Goal: Task Accomplishment & Management: Manage account settings

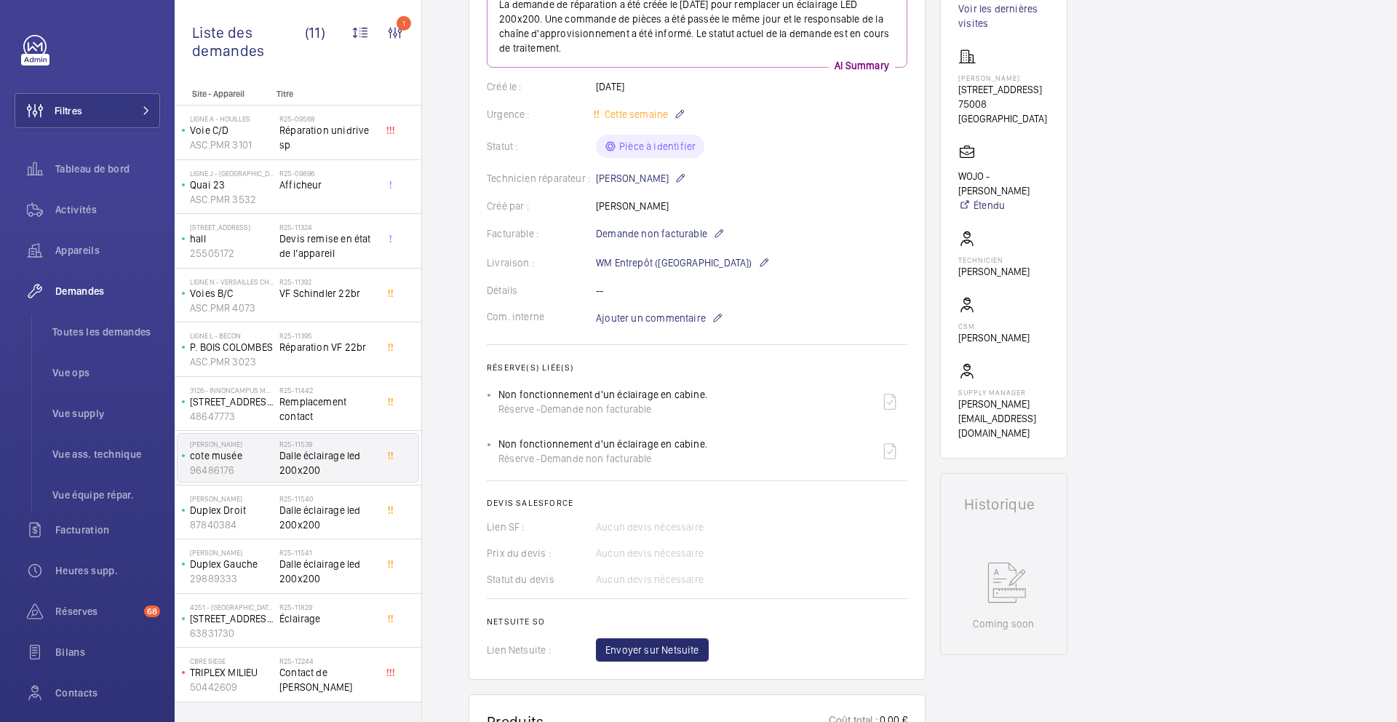
scroll to position [284, 0]
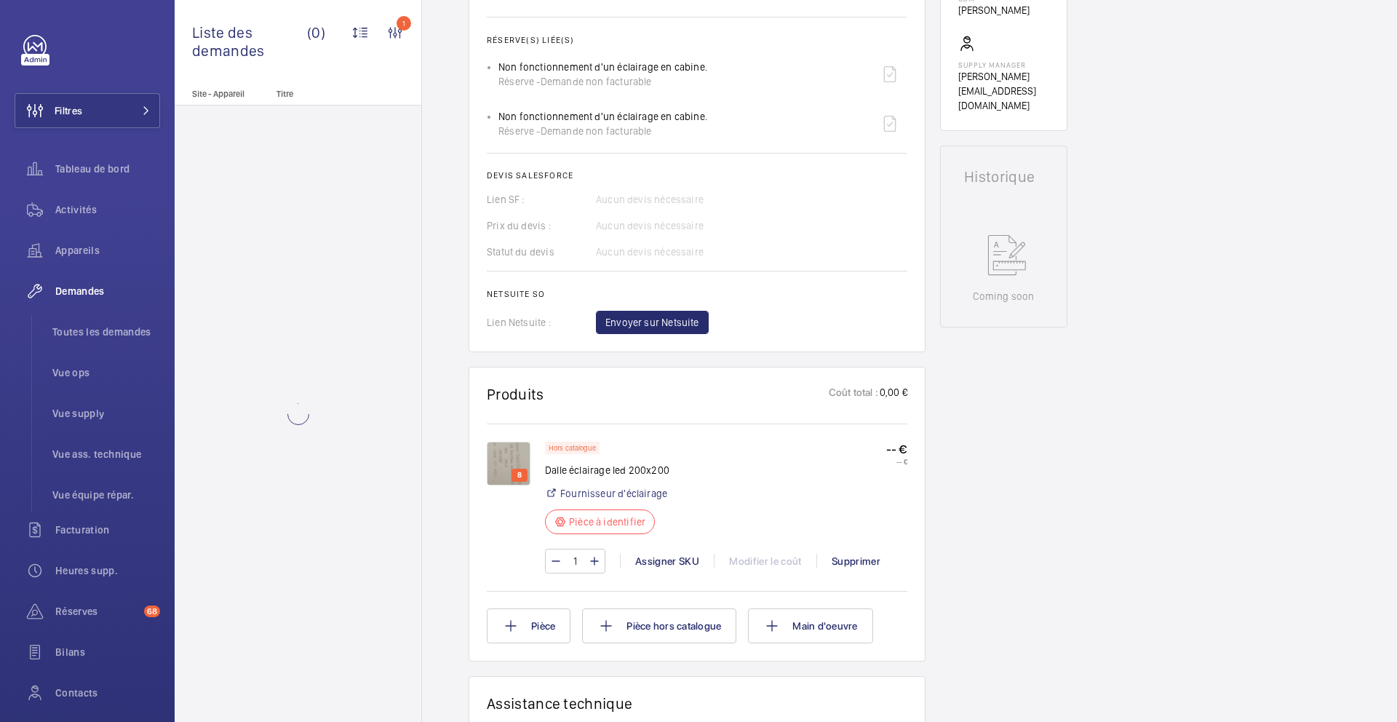
scroll to position [609, 0]
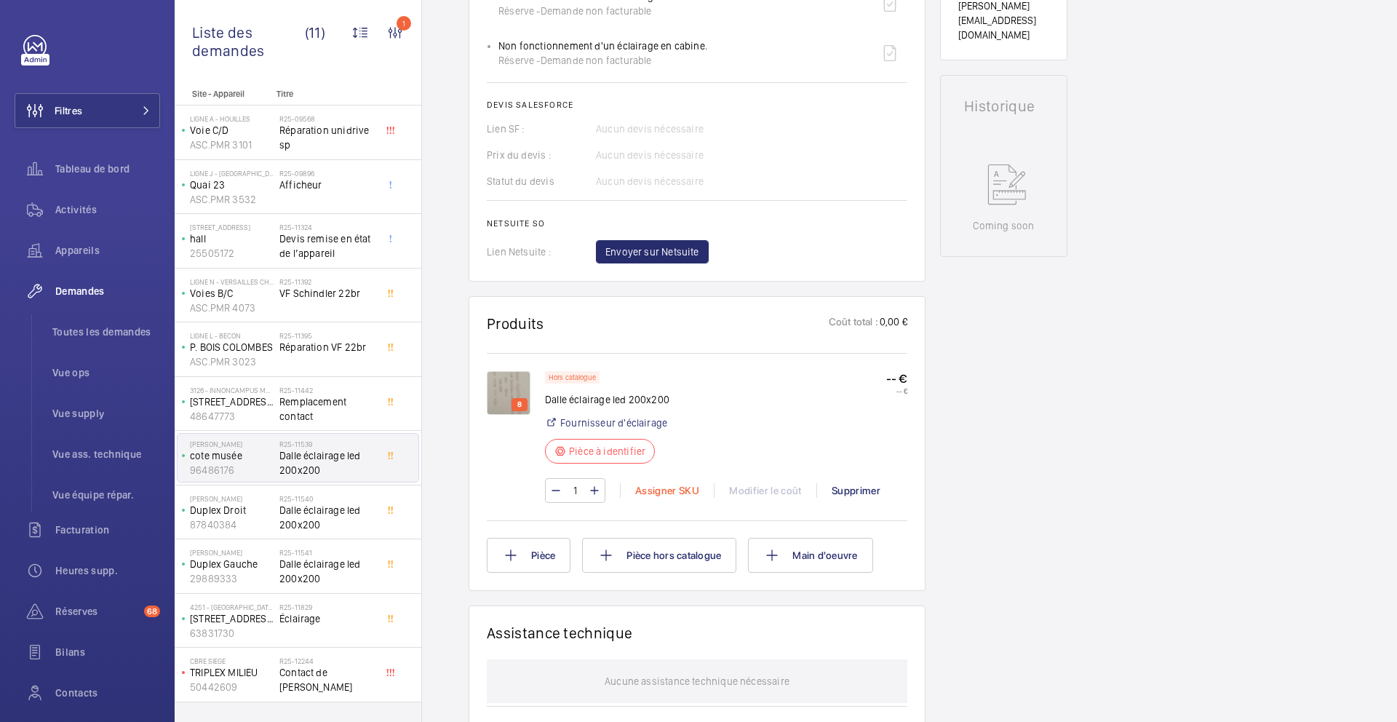
click at [661, 492] on div "Assigner SKU" at bounding box center [667, 490] width 94 height 15
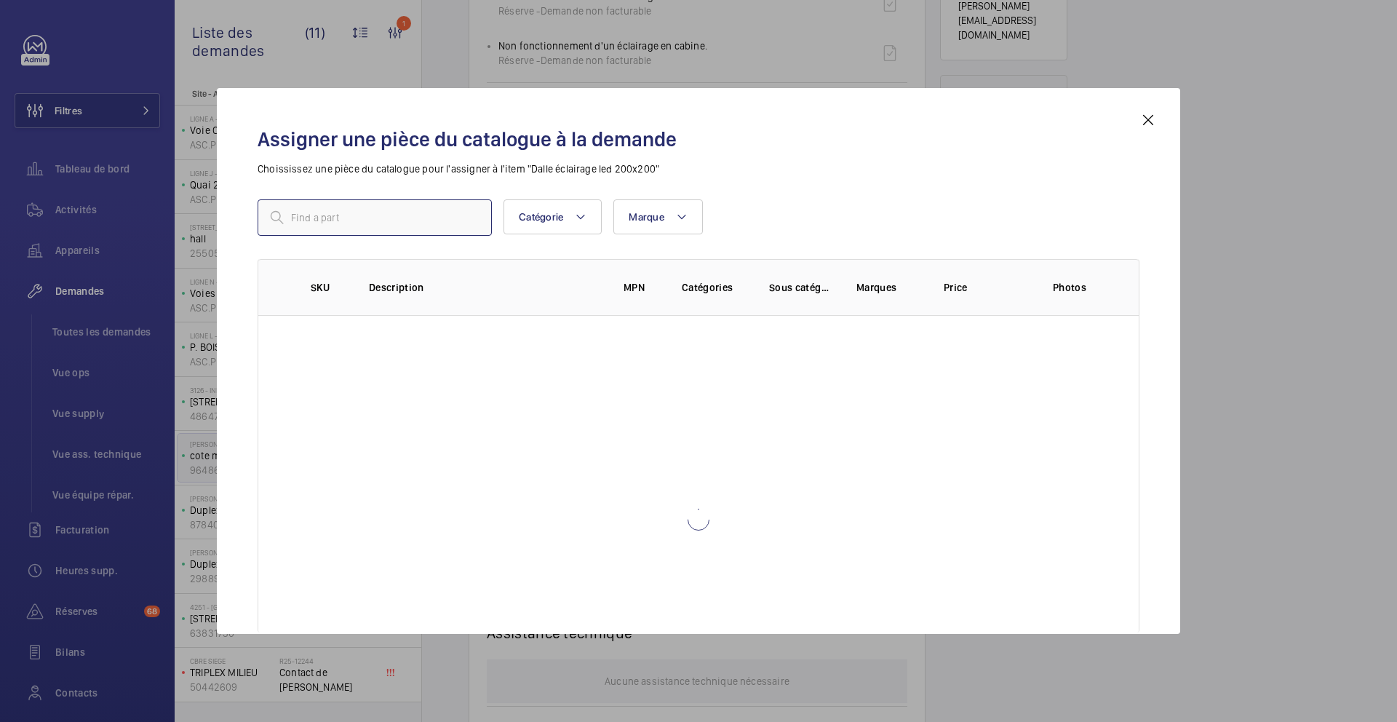
click at [415, 219] on input "text" at bounding box center [375, 217] width 234 height 36
paste input "1010298"
type input "1010298 face"
click at [1150, 113] on mat-icon at bounding box center [1148, 119] width 17 height 17
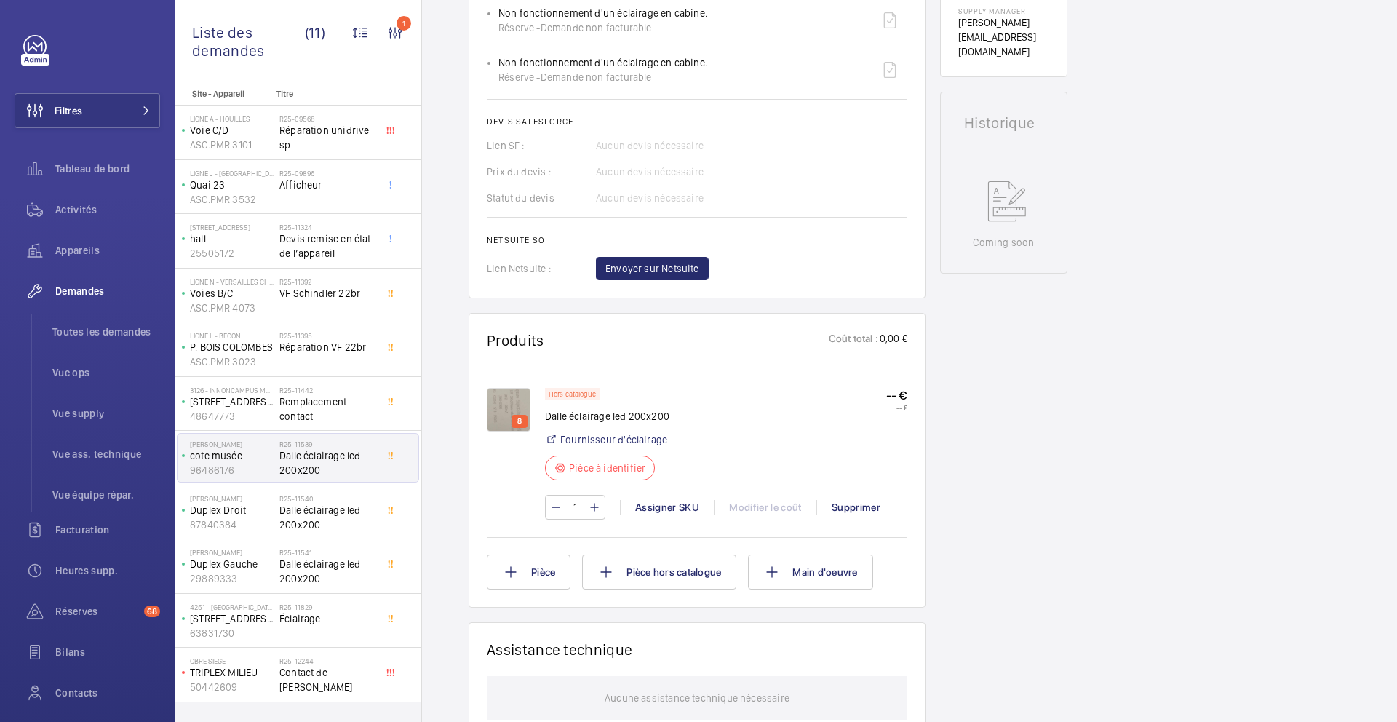
scroll to position [596, 0]
click at [637, 509] on div "Assigner SKU" at bounding box center [667, 503] width 94 height 15
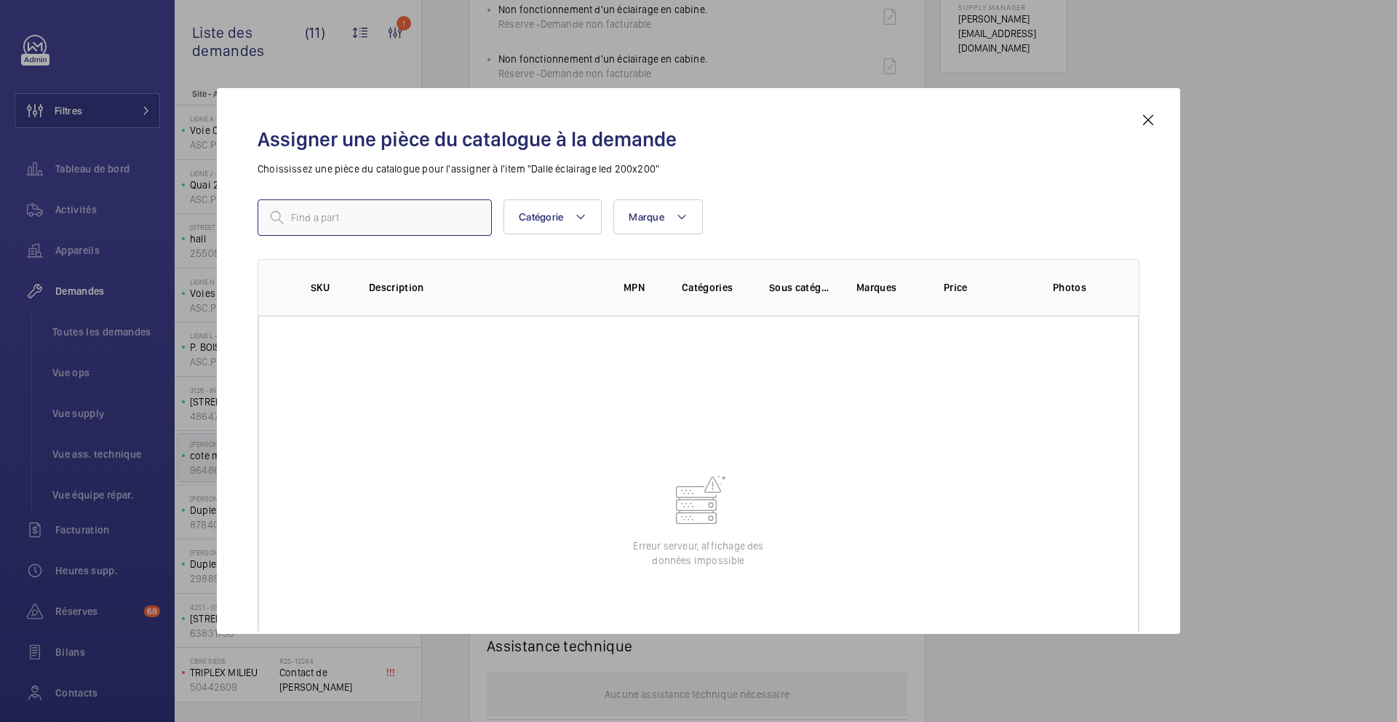
click at [434, 210] on input "text" at bounding box center [375, 217] width 234 height 36
paste input "1010298"
type input "1"
click at [373, 213] on input "text" at bounding box center [375, 217] width 234 height 36
paste input "1010298"
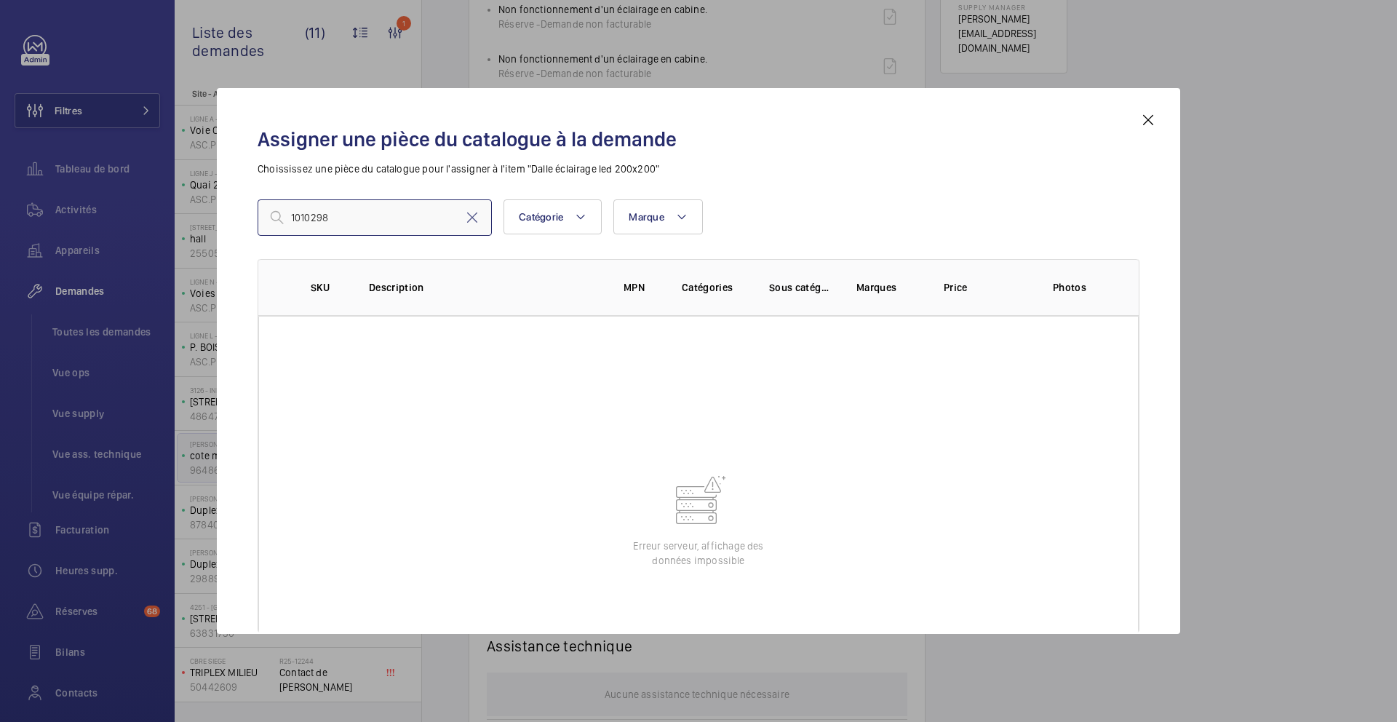
drag, startPoint x: 376, startPoint y: 212, endPoint x: 112, endPoint y: 212, distance: 264.2
click at [112, 212] on div "Assigner une pièce du catalogue à la demande Choississez une pièce du catalogue…" at bounding box center [698, 361] width 1397 height 722
paste input "8705"
type input "18705"
click at [1153, 133] on div "Assigner une pièce du catalogue à la demande Choississez une pièce du catalogue…" at bounding box center [698, 372] width 917 height 522
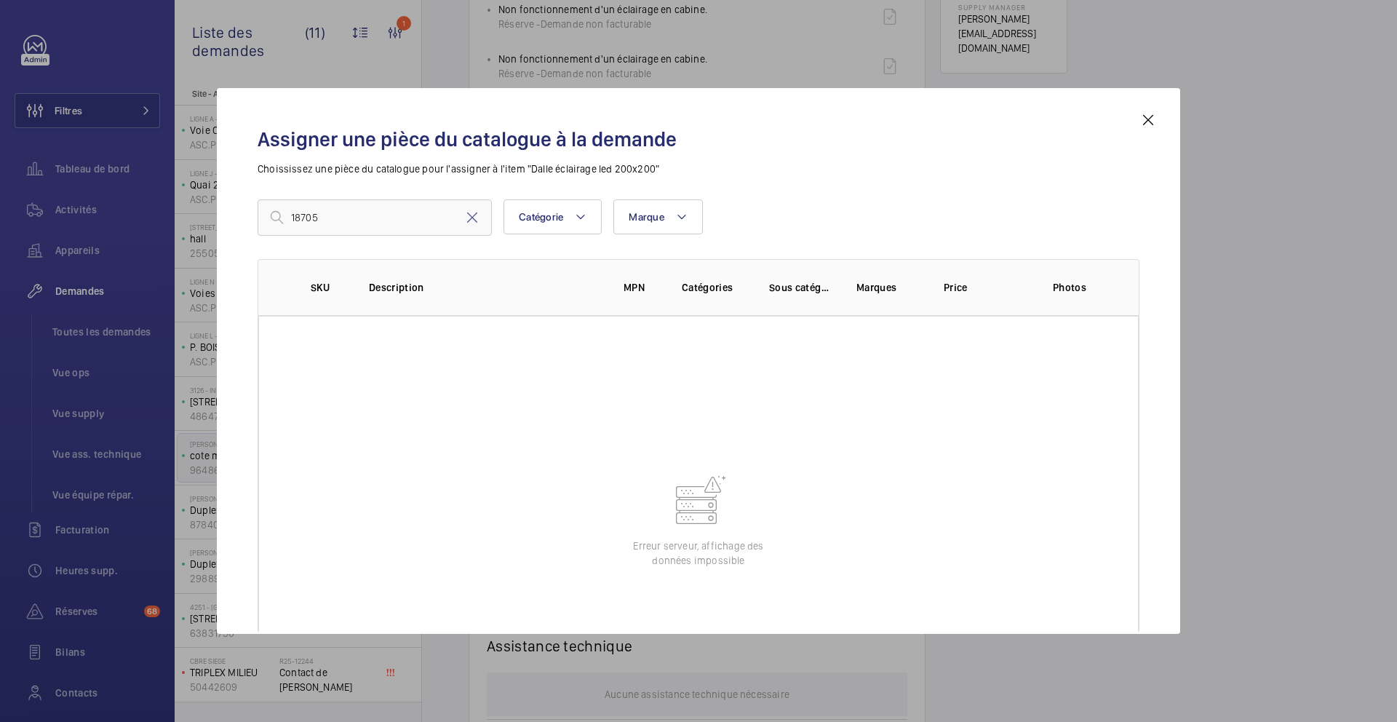
click at [1153, 125] on mat-icon at bounding box center [1148, 119] width 17 height 17
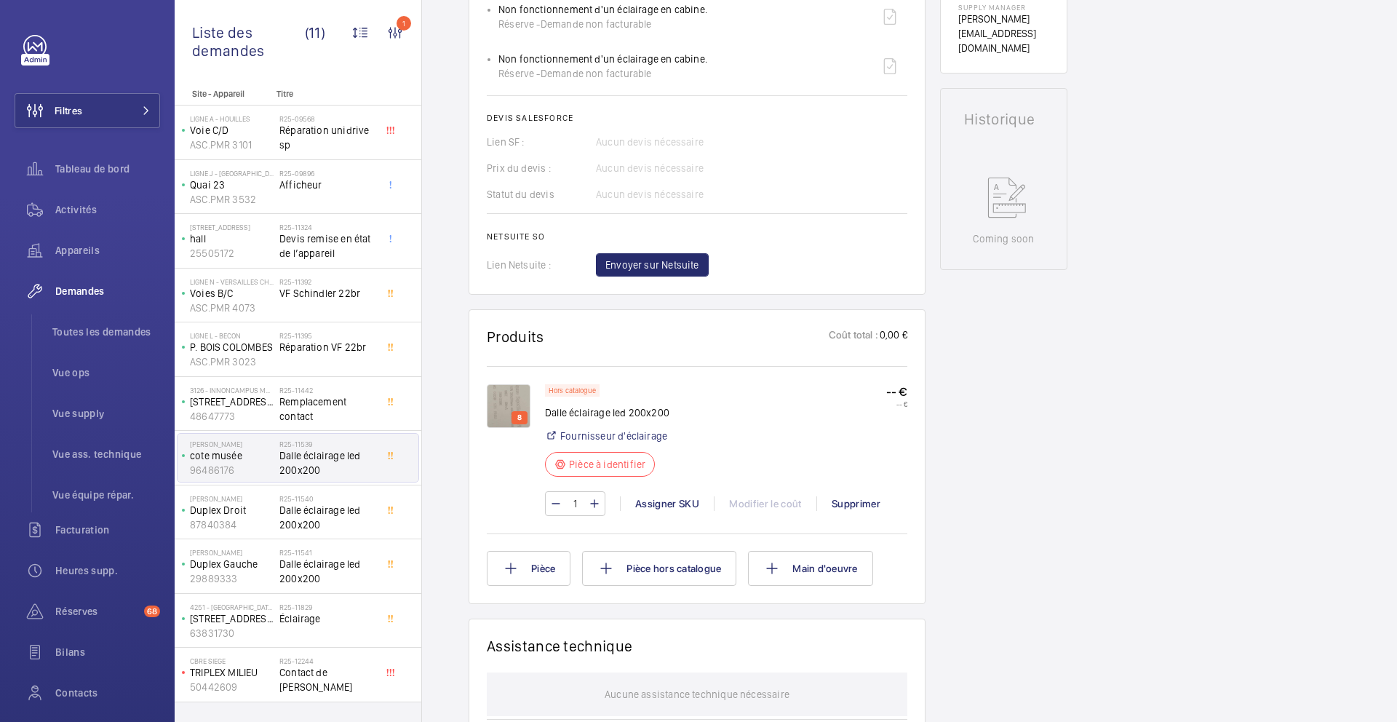
scroll to position [0, 0]
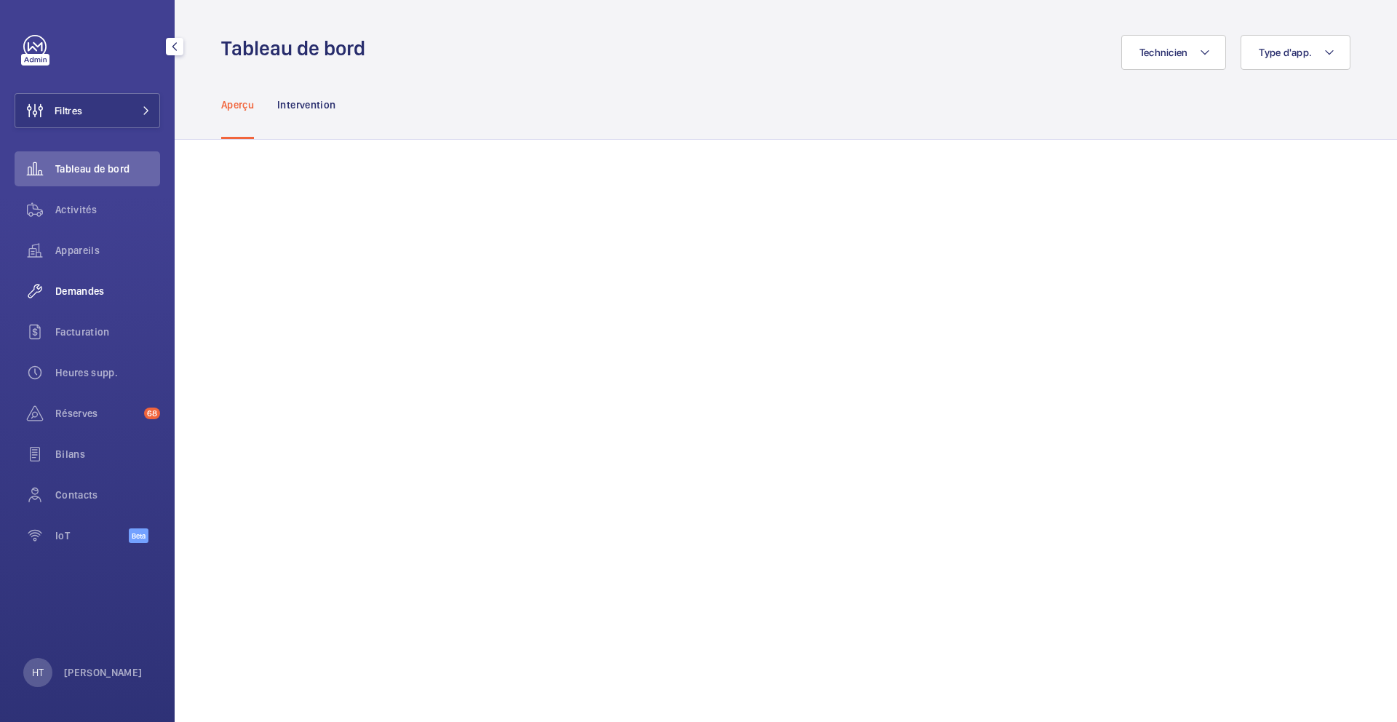
click at [83, 295] on span "Demandes" at bounding box center [107, 291] width 105 height 15
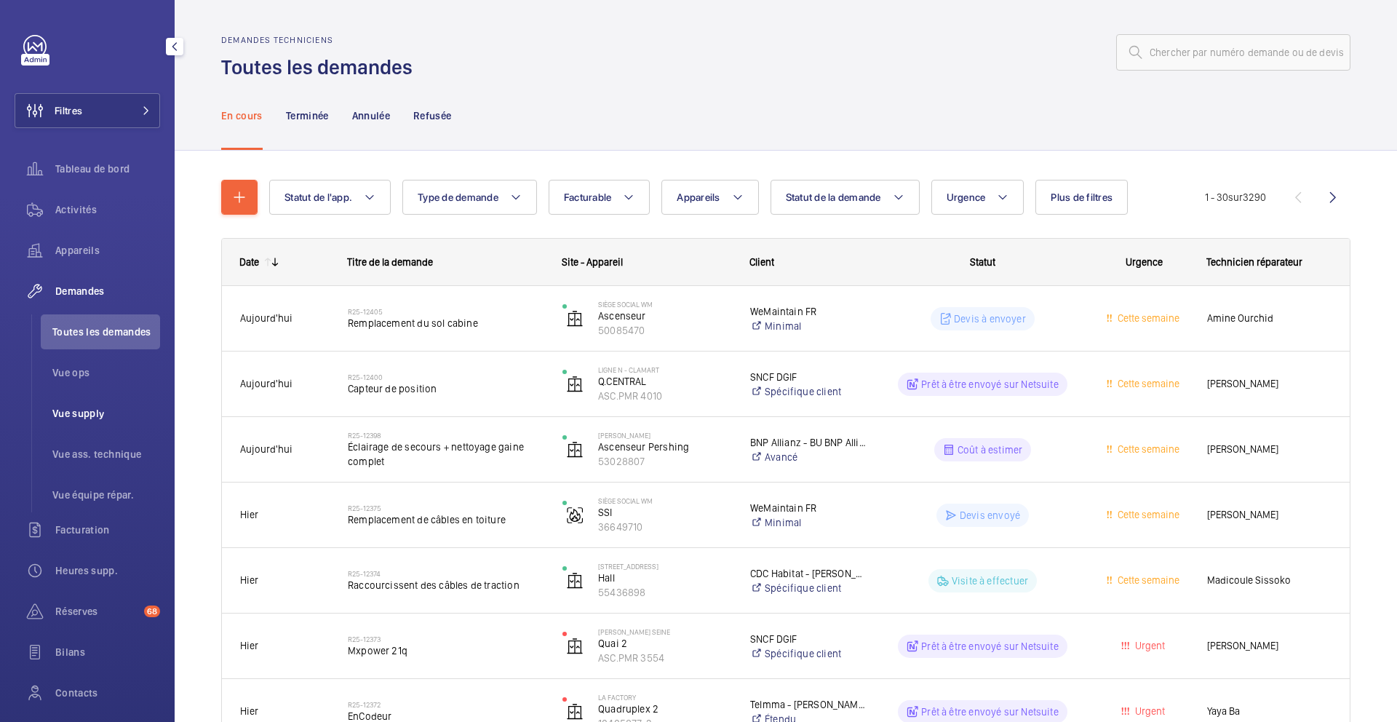
click at [106, 427] on li "Vue supply" at bounding box center [100, 413] width 119 height 35
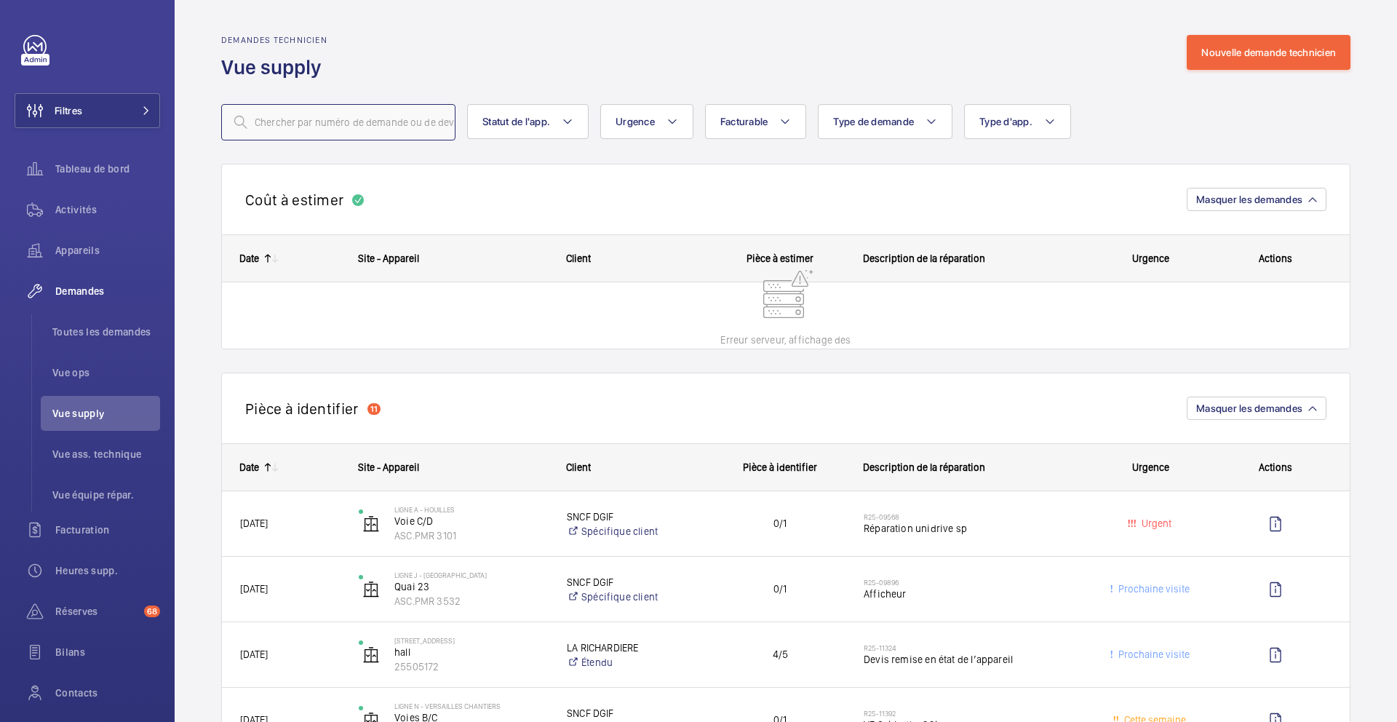
click at [336, 132] on input "text" at bounding box center [338, 122] width 234 height 36
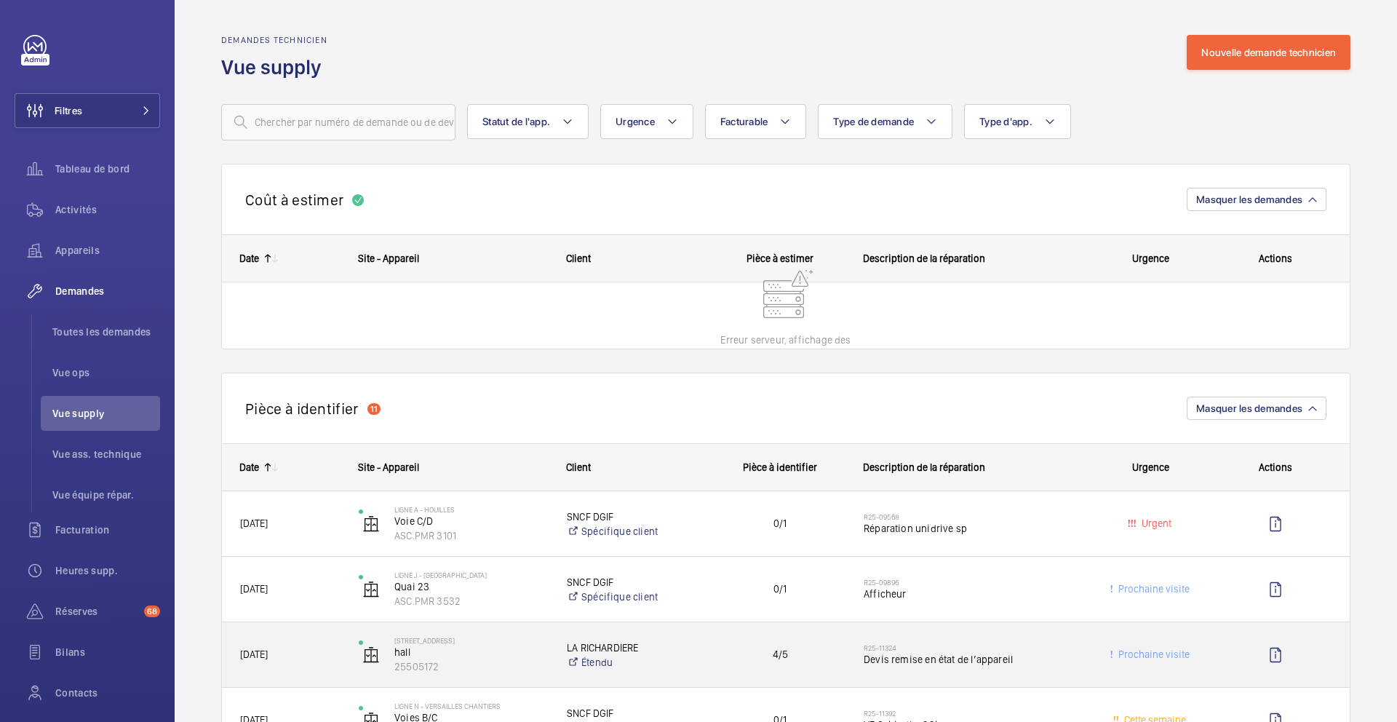
click at [756, 684] on div "4/5" at bounding box center [771, 654] width 148 height 65
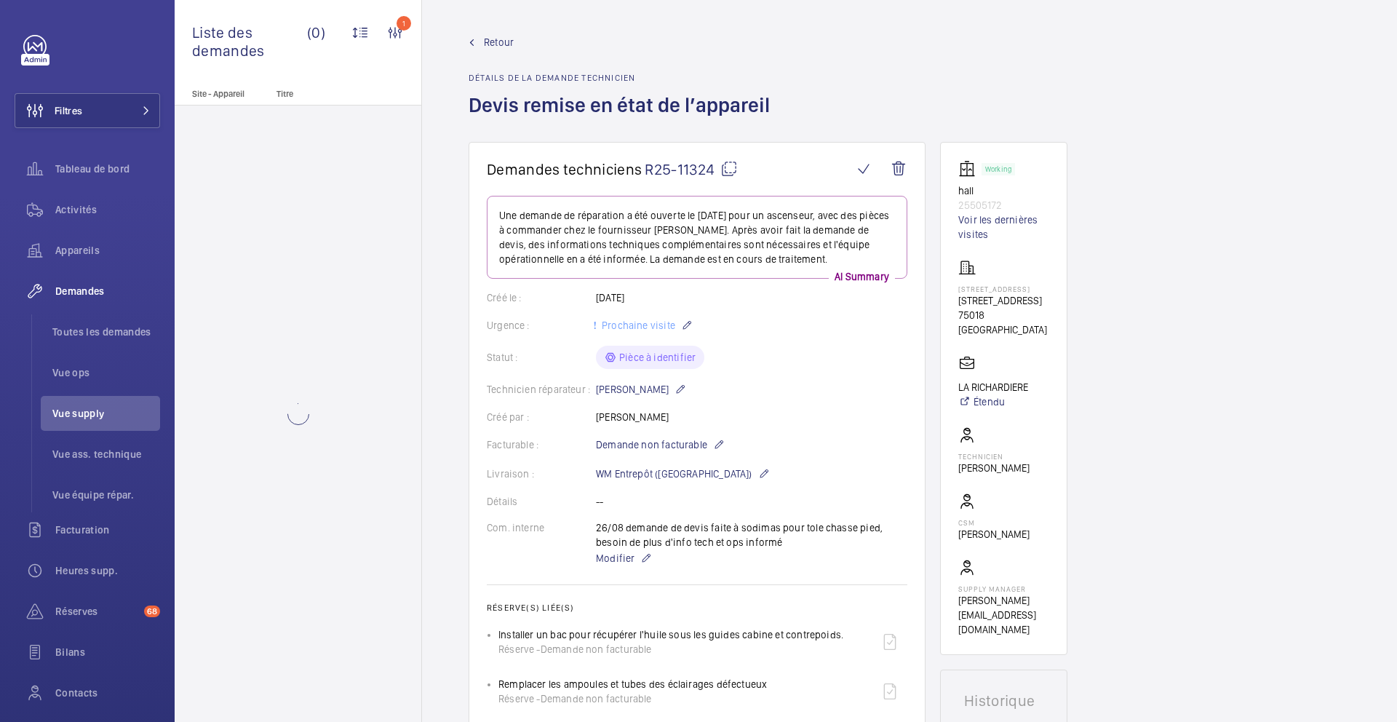
click at [731, 169] on mat-icon at bounding box center [728, 168] width 17 height 17
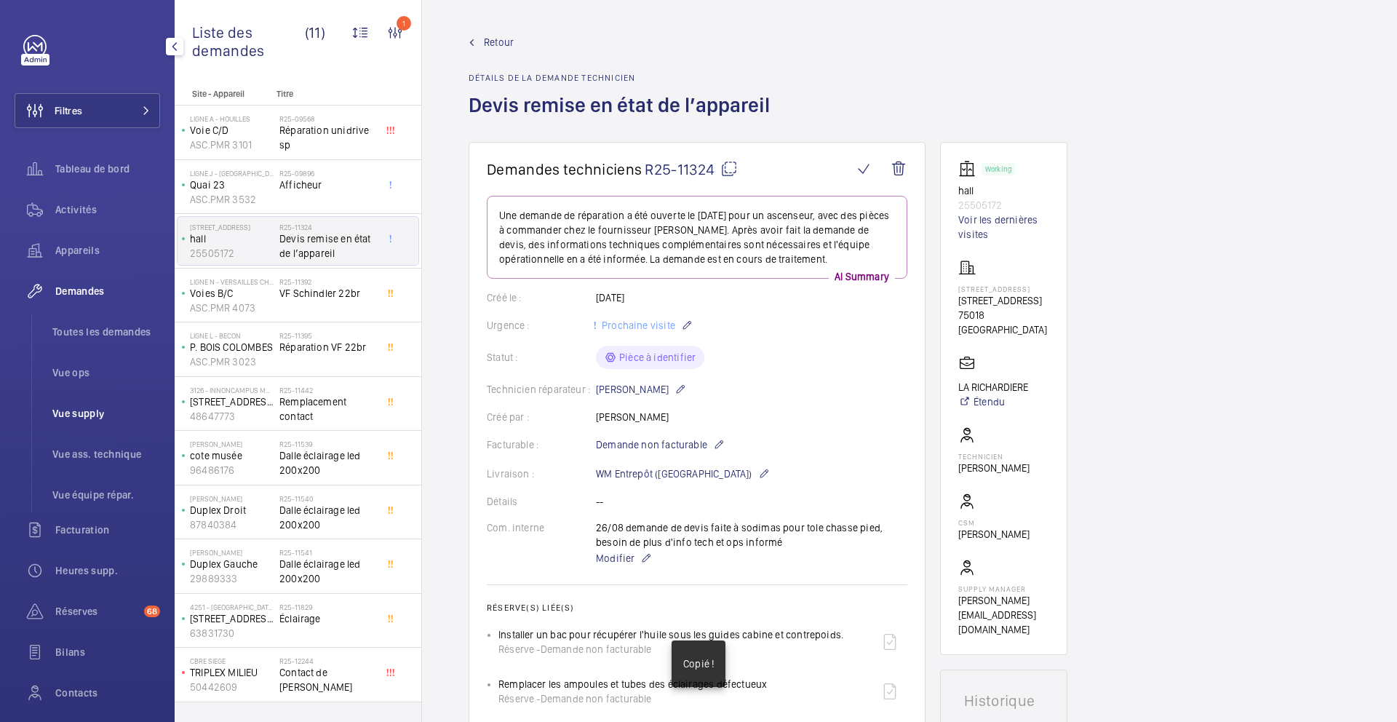
click at [95, 401] on li "Vue supply" at bounding box center [100, 413] width 119 height 35
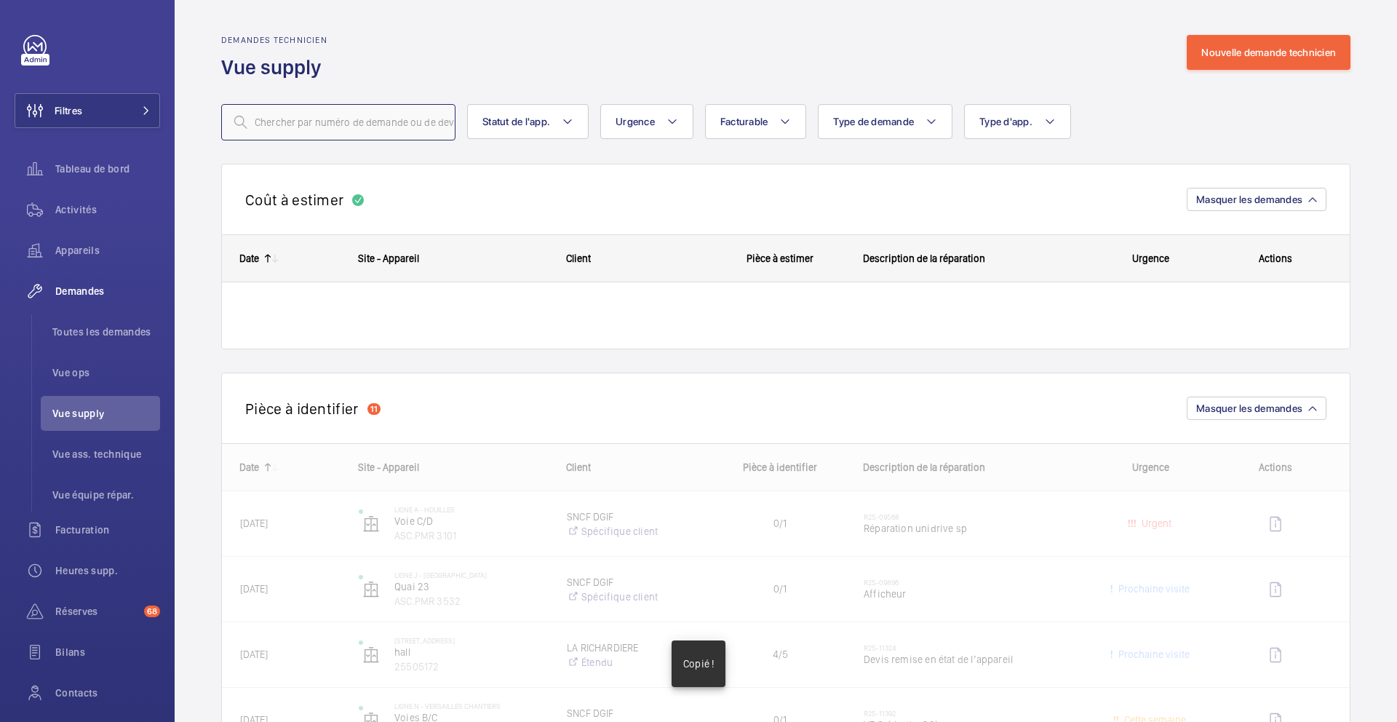
click at [389, 124] on input "text" at bounding box center [338, 122] width 234 height 36
paste input "R25-11324"
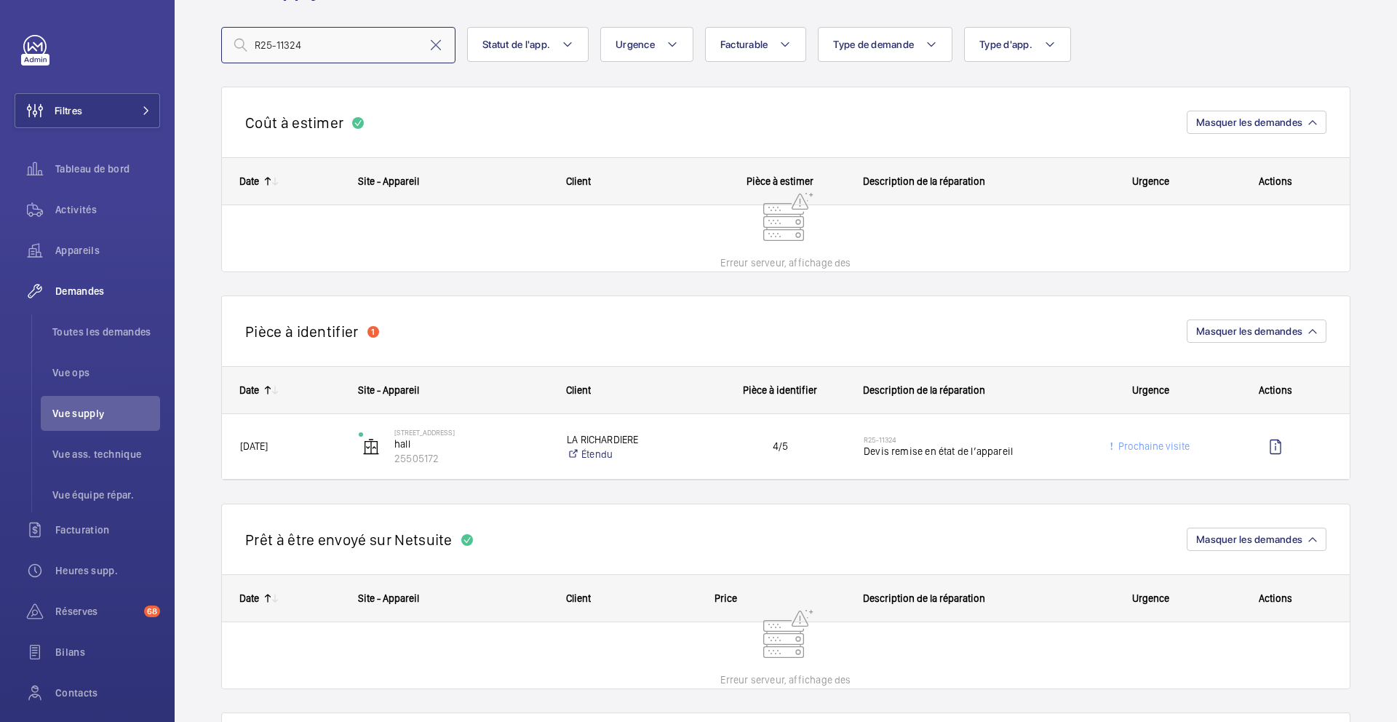
scroll to position [73, 0]
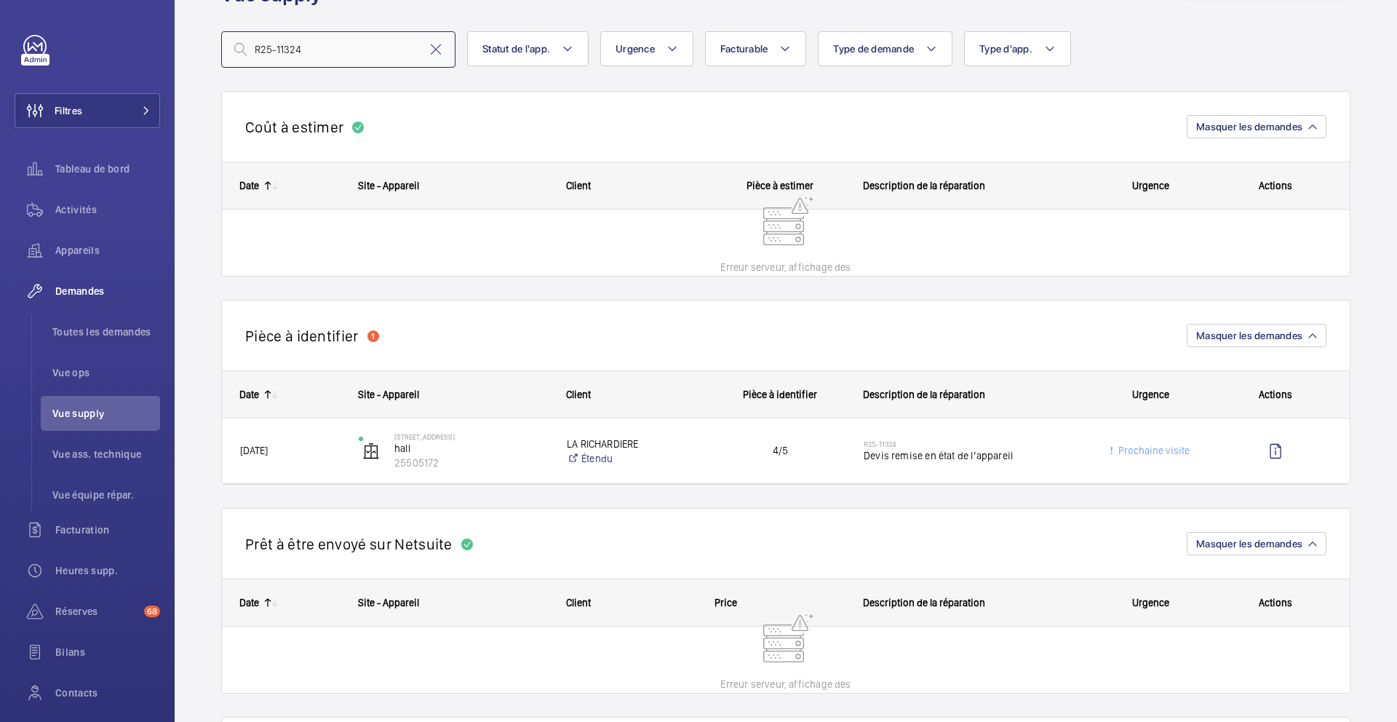
type input "R25-11324"
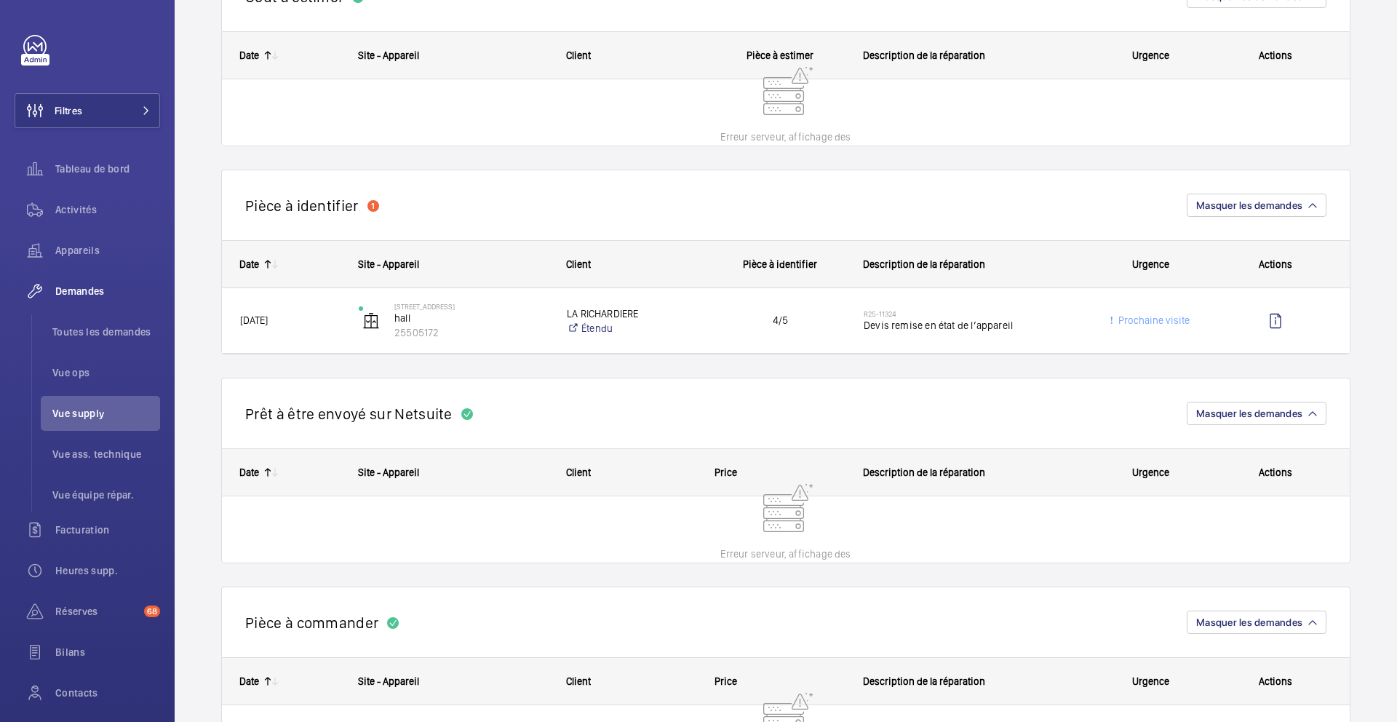
scroll to position [0, 0]
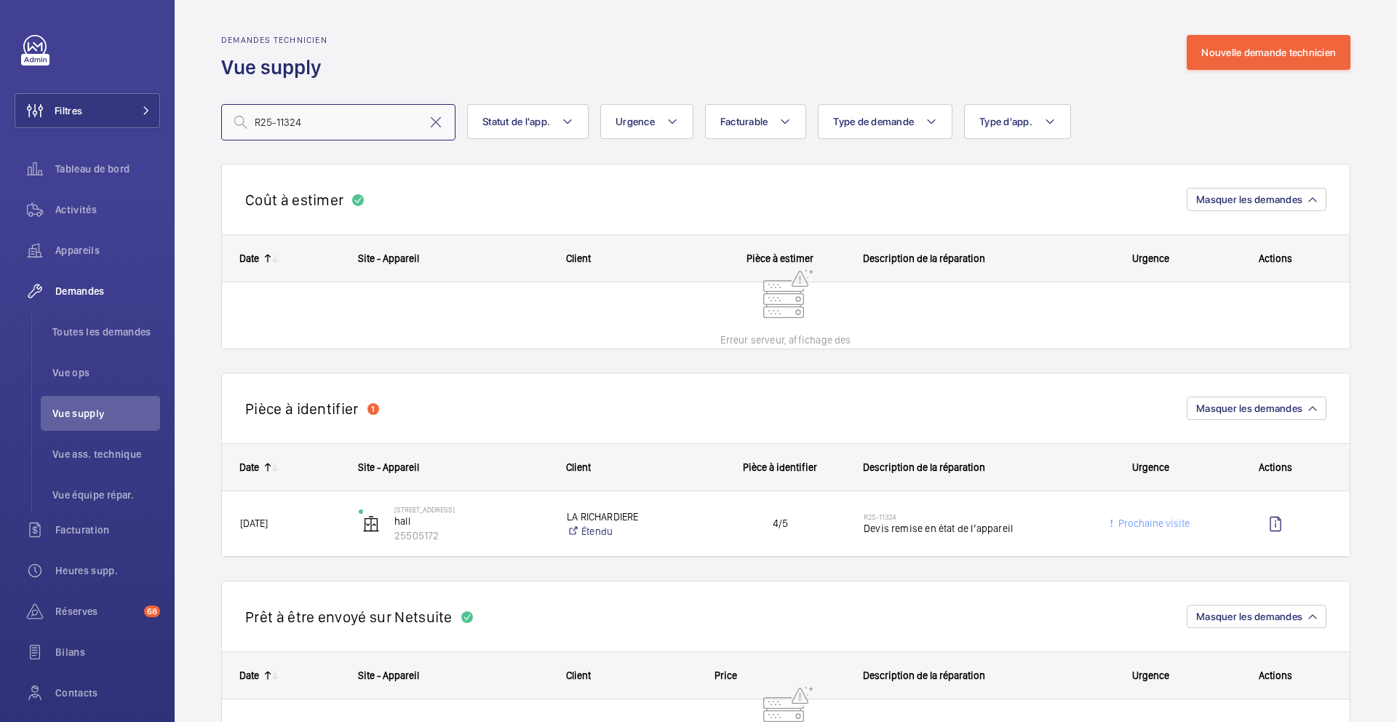
click at [433, 132] on input "R25-11324" at bounding box center [338, 122] width 234 height 36
click at [434, 124] on mat-icon at bounding box center [435, 122] width 17 height 17
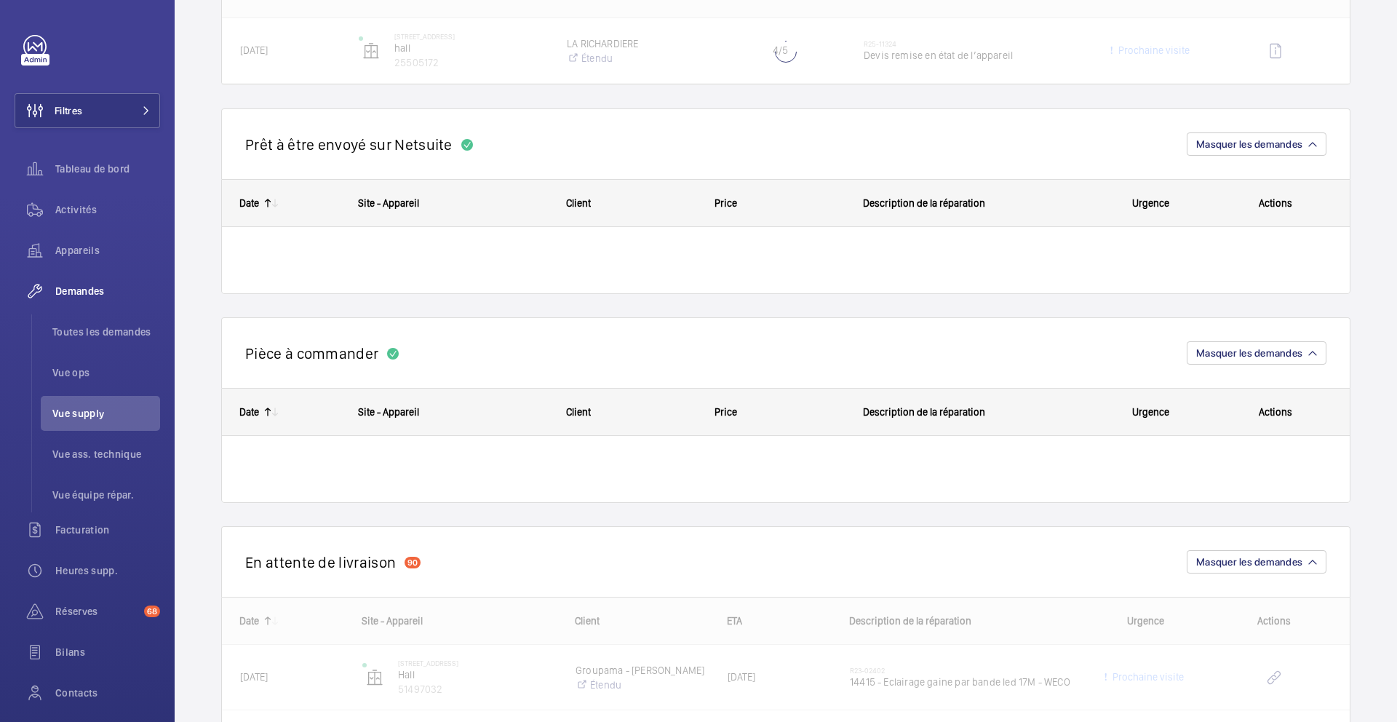
scroll to position [474, 0]
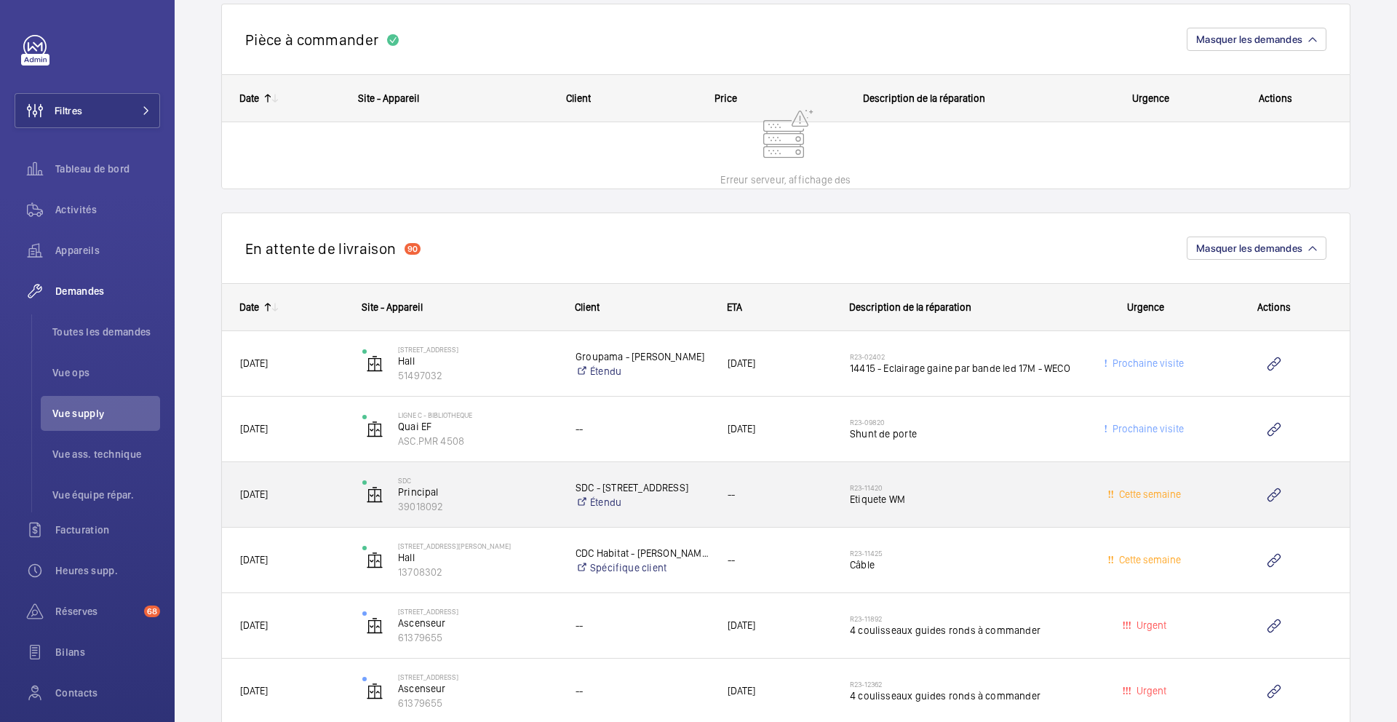
scroll to position [1440, 0]
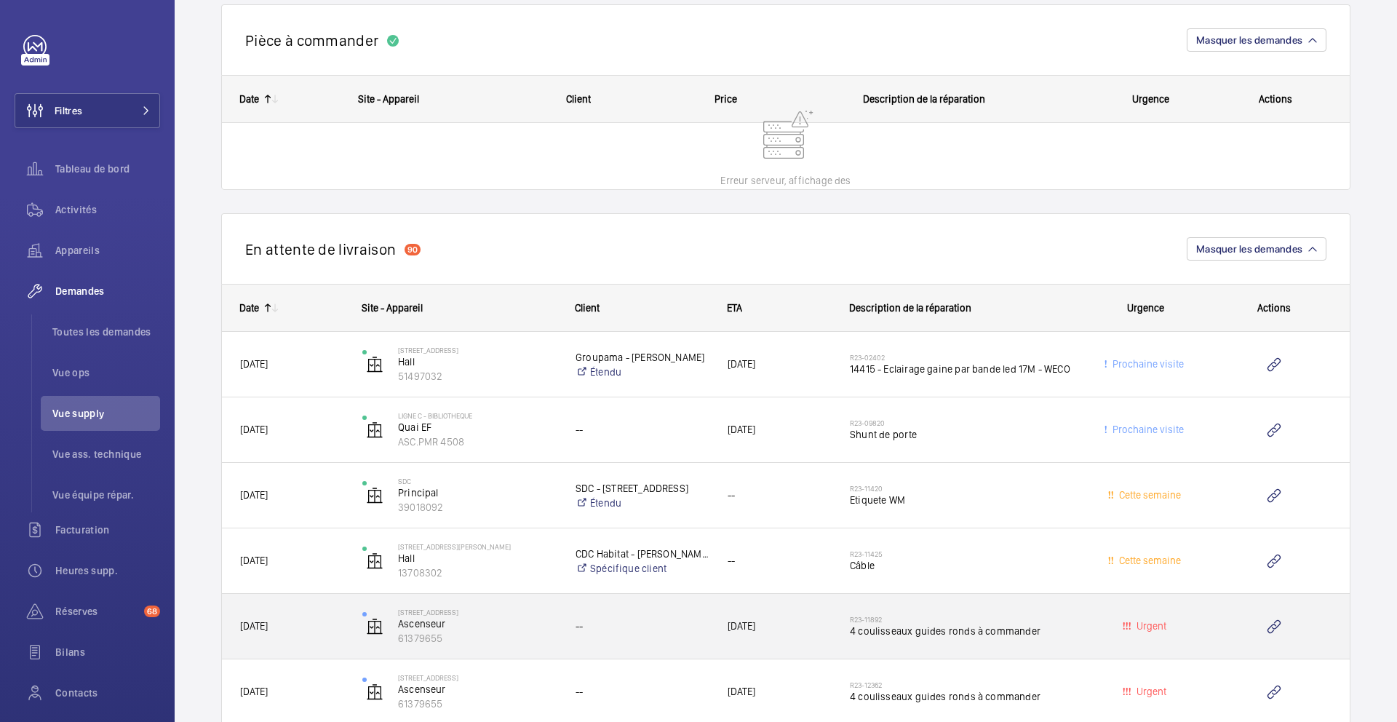
click at [681, 640] on div "--" at bounding box center [633, 626] width 151 height 46
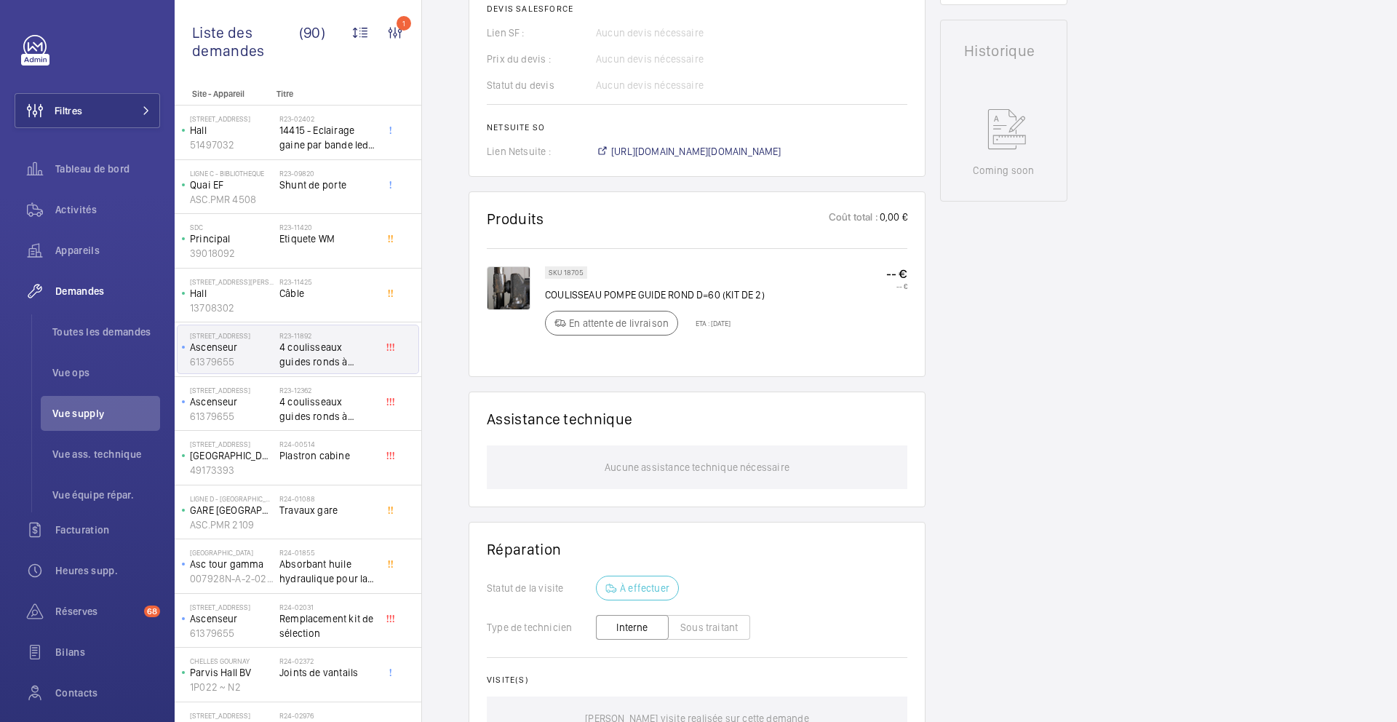
scroll to position [624, 0]
click at [576, 268] on p "SKU 18705" at bounding box center [566, 269] width 35 height 5
copy p "18705"
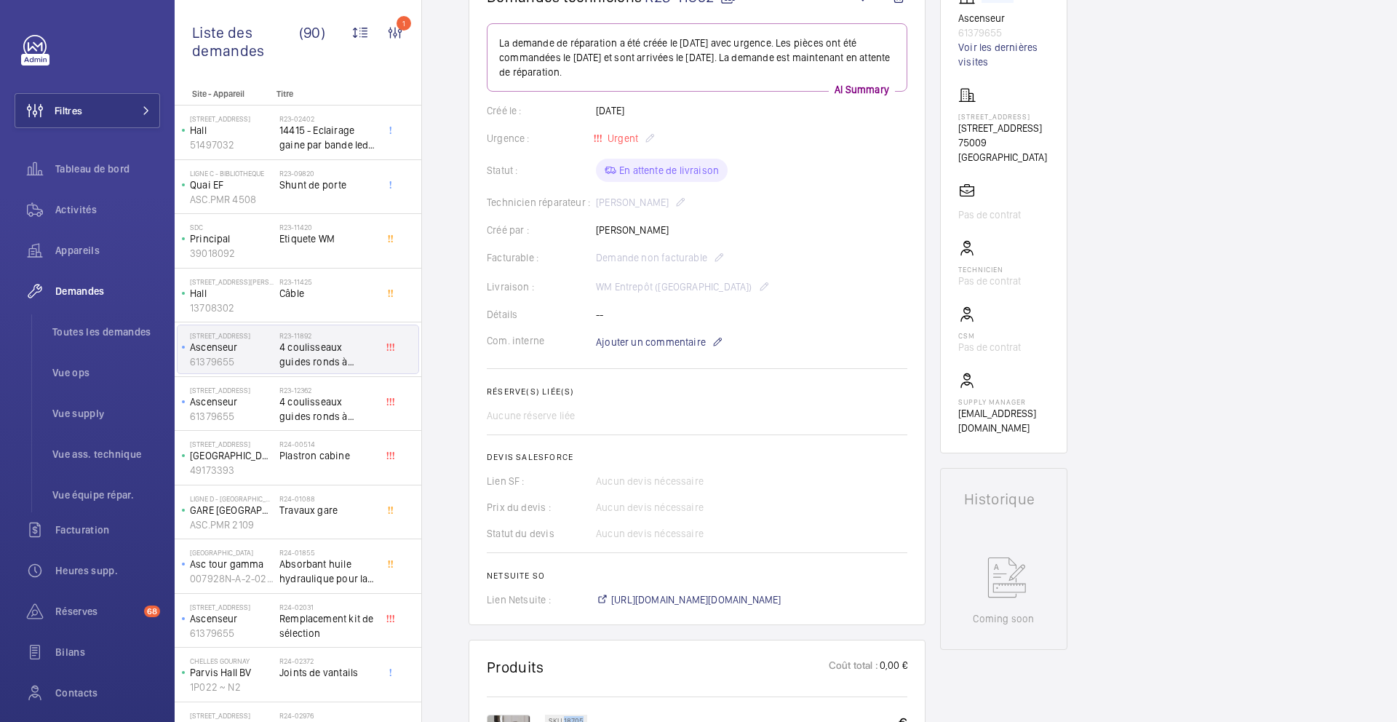
scroll to position [0, 0]
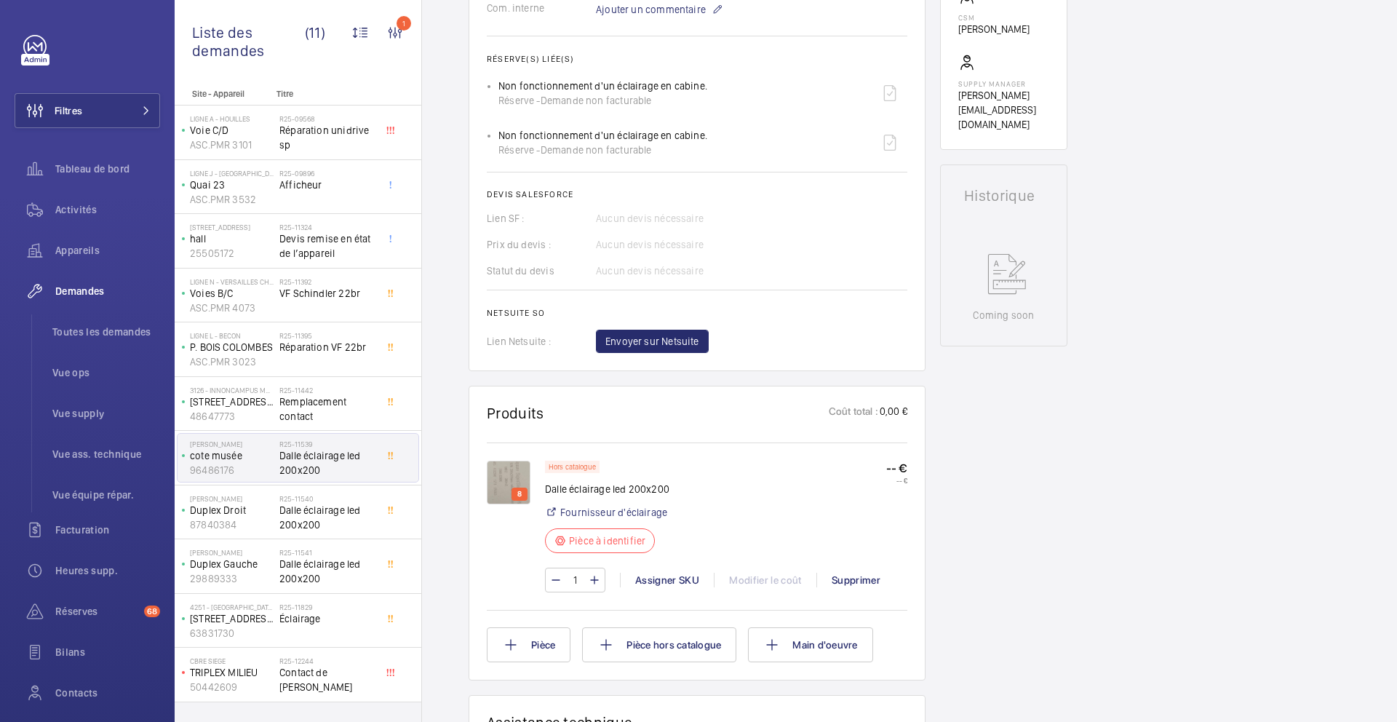
scroll to position [529, 0]
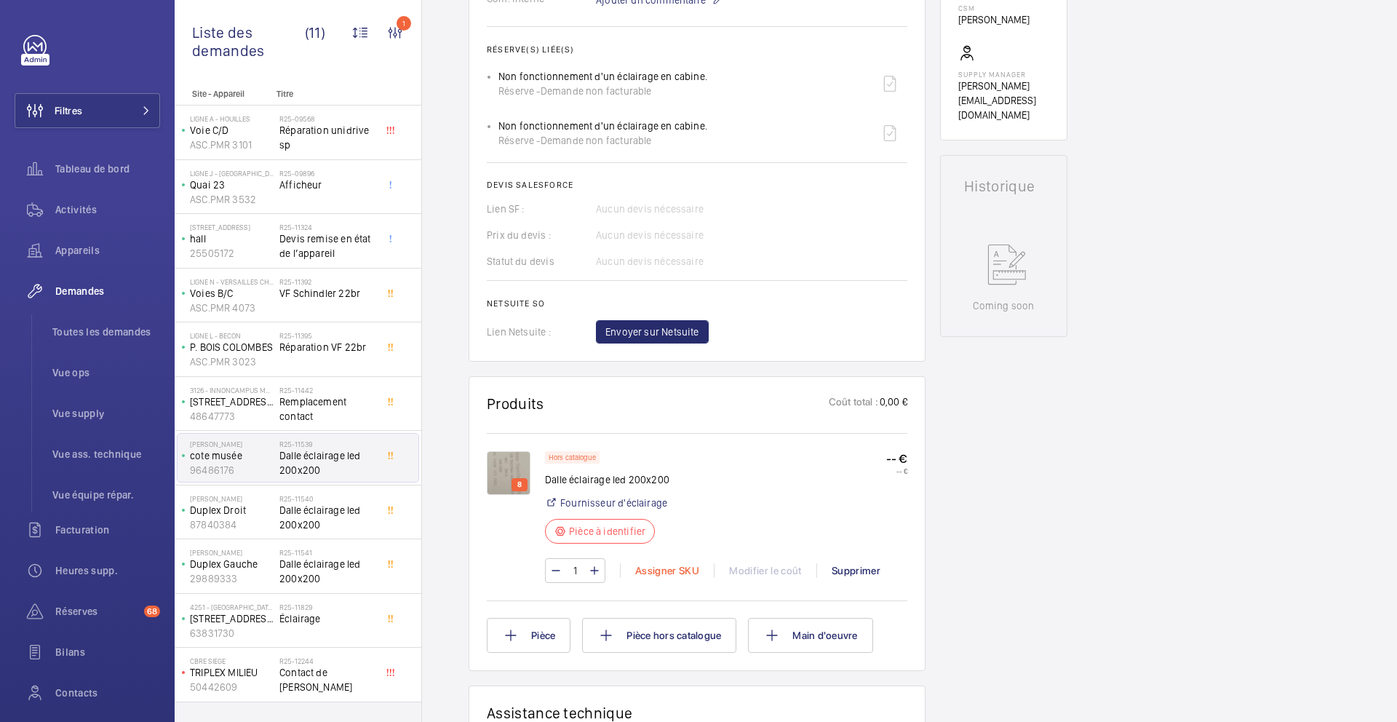
click at [659, 573] on div "Assigner SKU" at bounding box center [667, 570] width 94 height 15
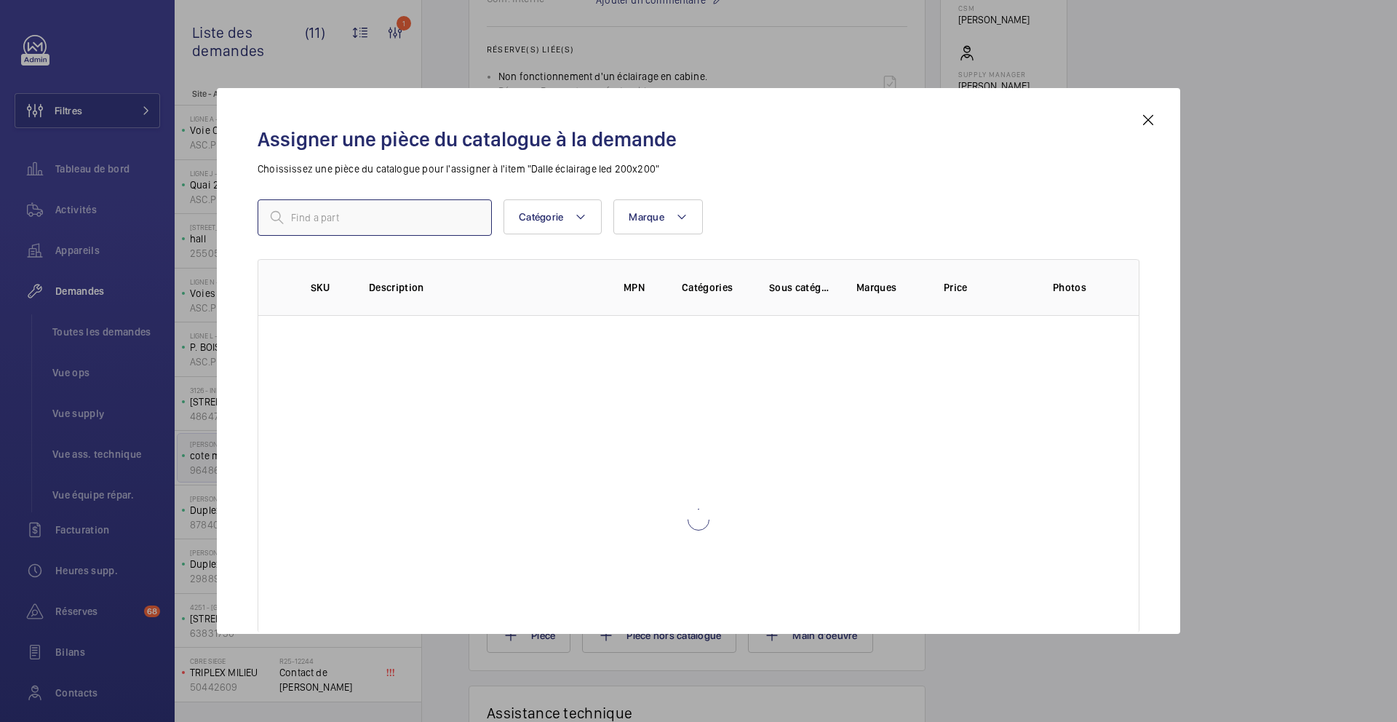
click at [441, 220] on input "text" at bounding box center [375, 217] width 234 height 36
paste input "18705"
drag, startPoint x: 441, startPoint y: 220, endPoint x: 183, endPoint y: 204, distance: 258.1
click at [189, 204] on div "Assigner une pièce du catalogue à la demande Choississez une pièce du catalogue…" at bounding box center [698, 361] width 1397 height 722
type input "dalle"
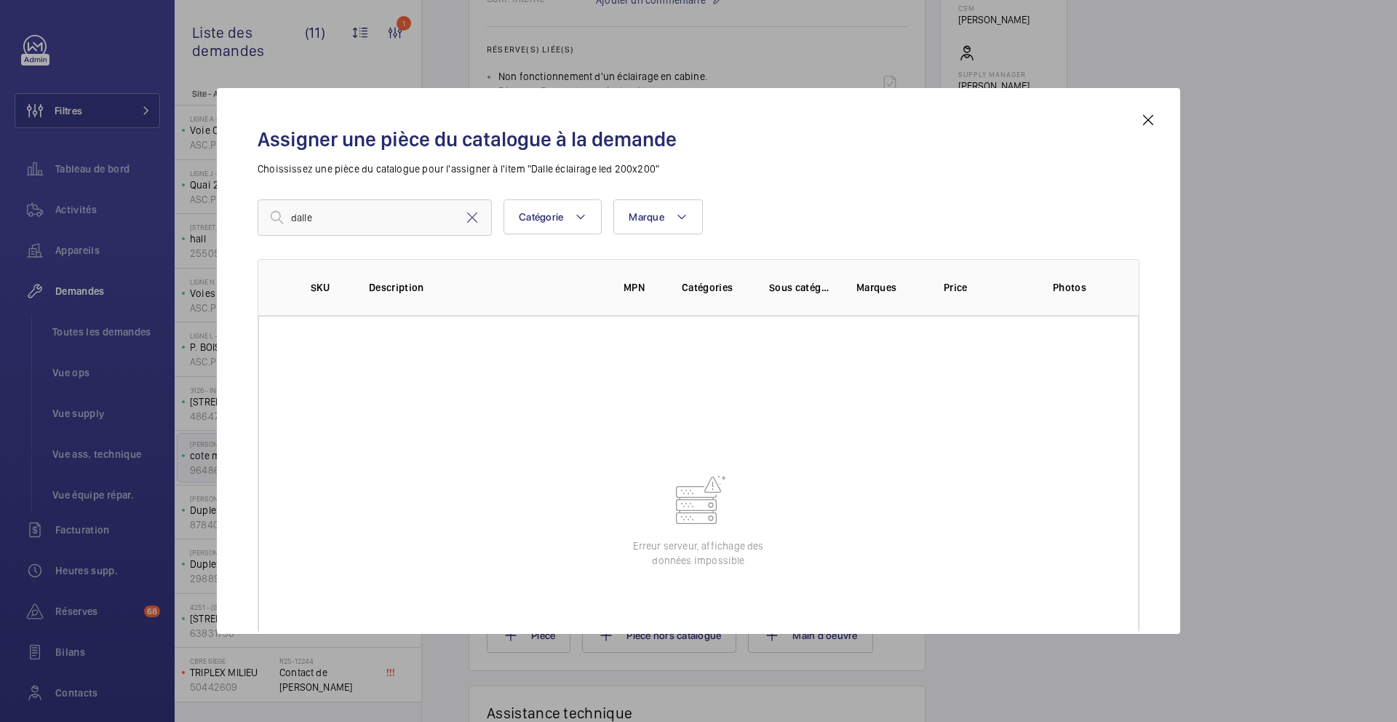
click at [1151, 119] on mat-icon at bounding box center [1148, 119] width 17 height 17
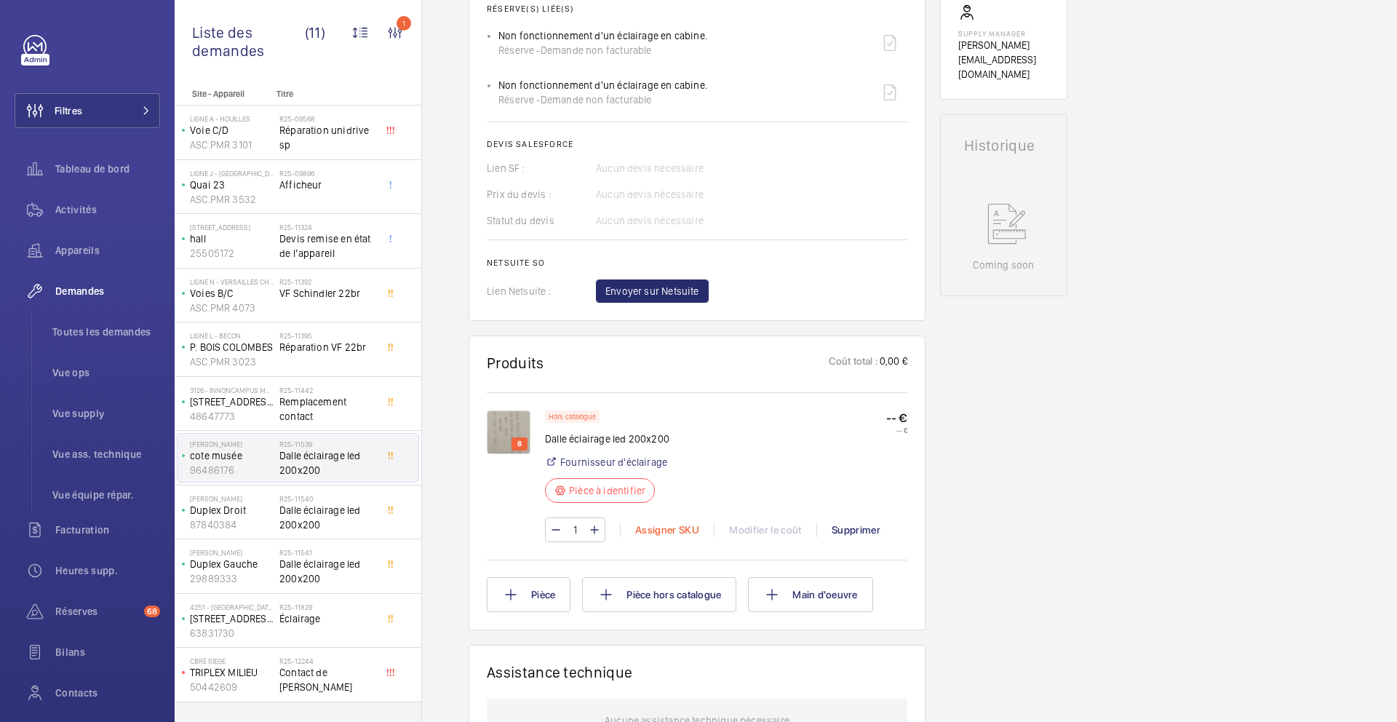
scroll to position [620, 0]
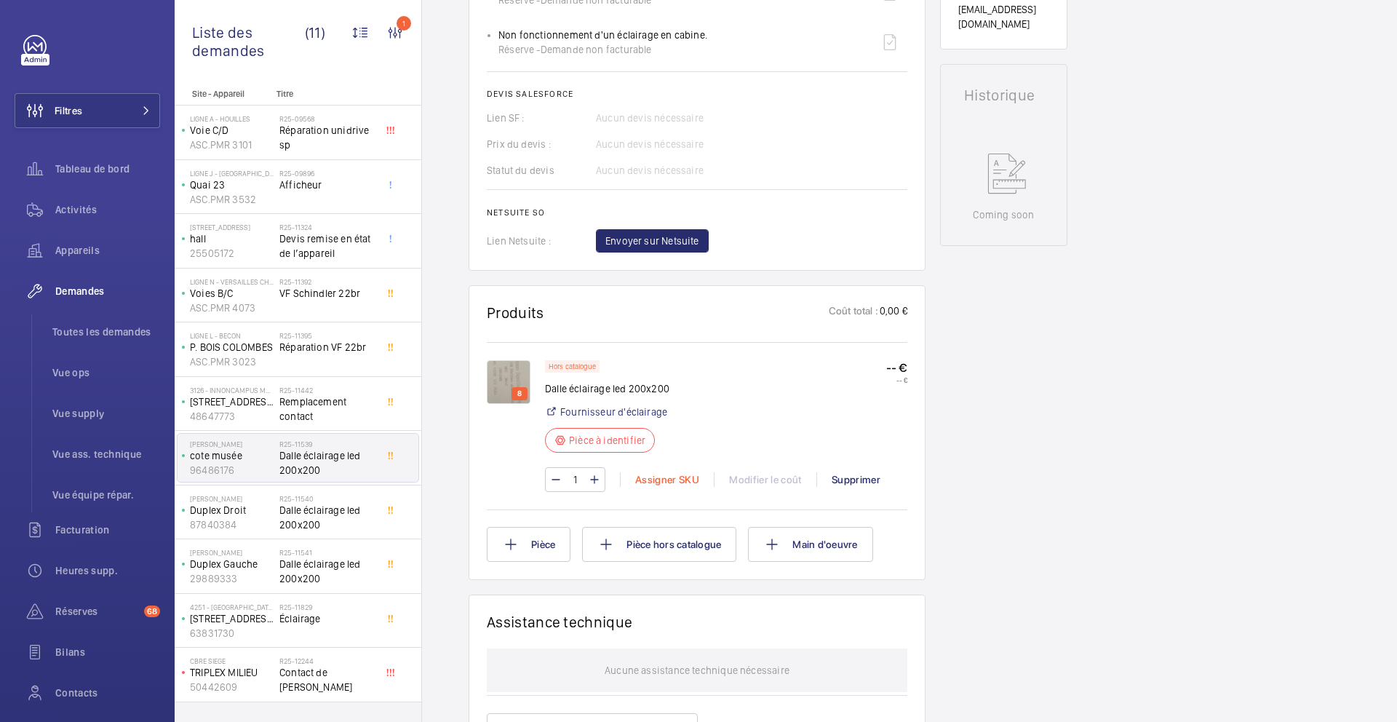
click at [652, 473] on div "Assigner SKU" at bounding box center [667, 479] width 94 height 15
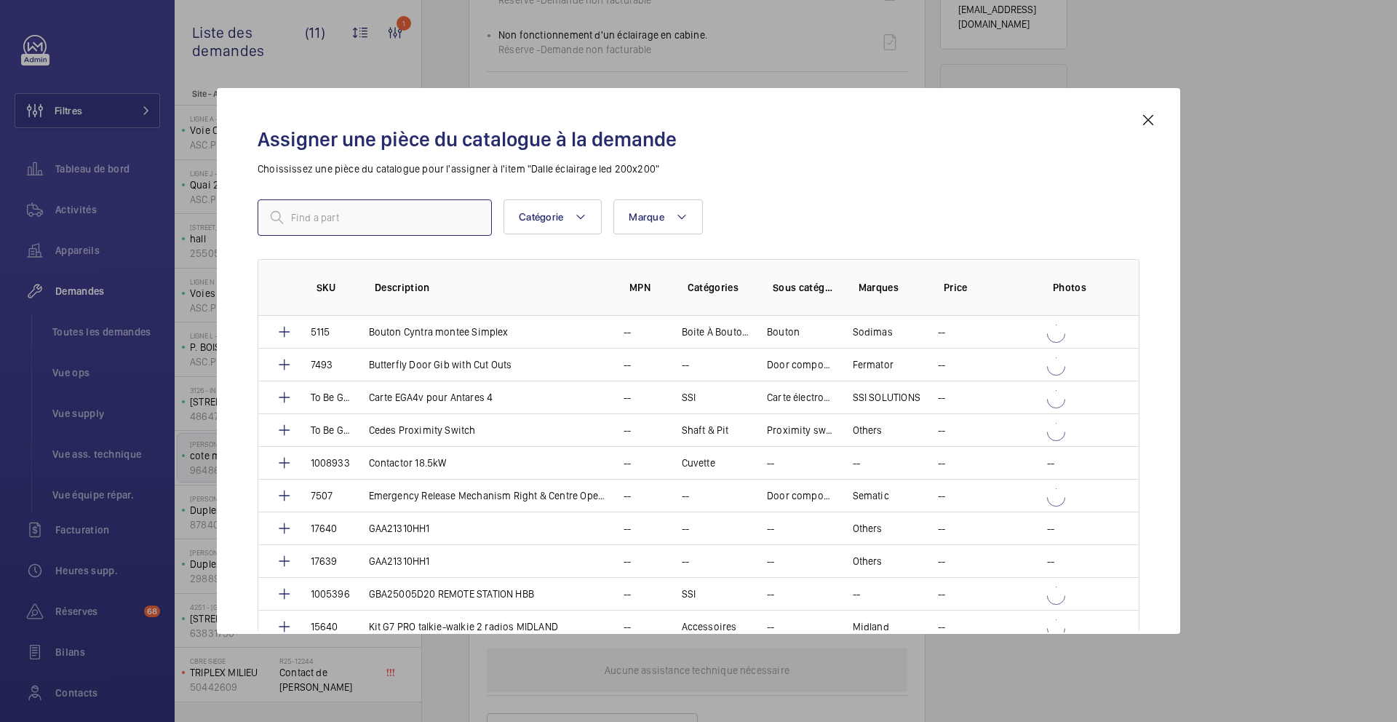
click at [357, 220] on input "text" at bounding box center [375, 217] width 234 height 36
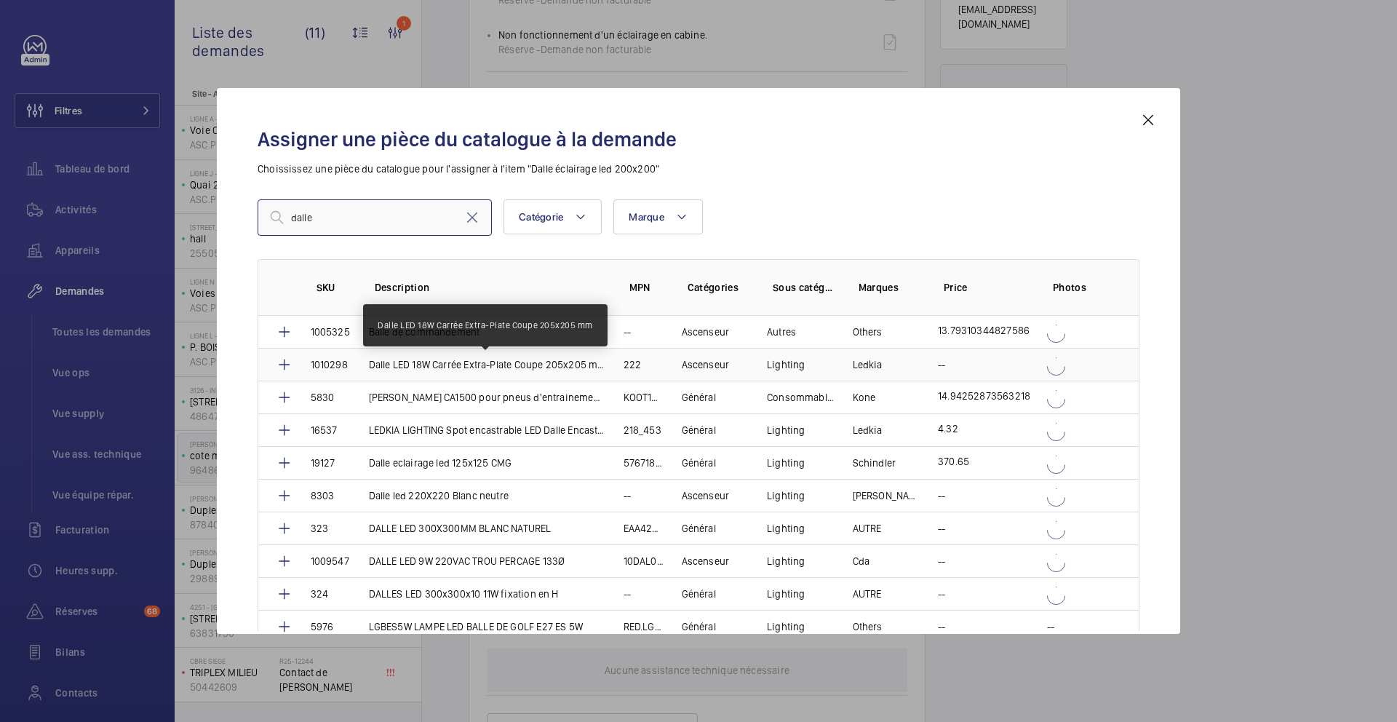
type input "dalle"
click at [504, 364] on p "Dalle LED 18W Carrée Extra-Plate Coupe 205x205 mm" at bounding box center [487, 364] width 237 height 15
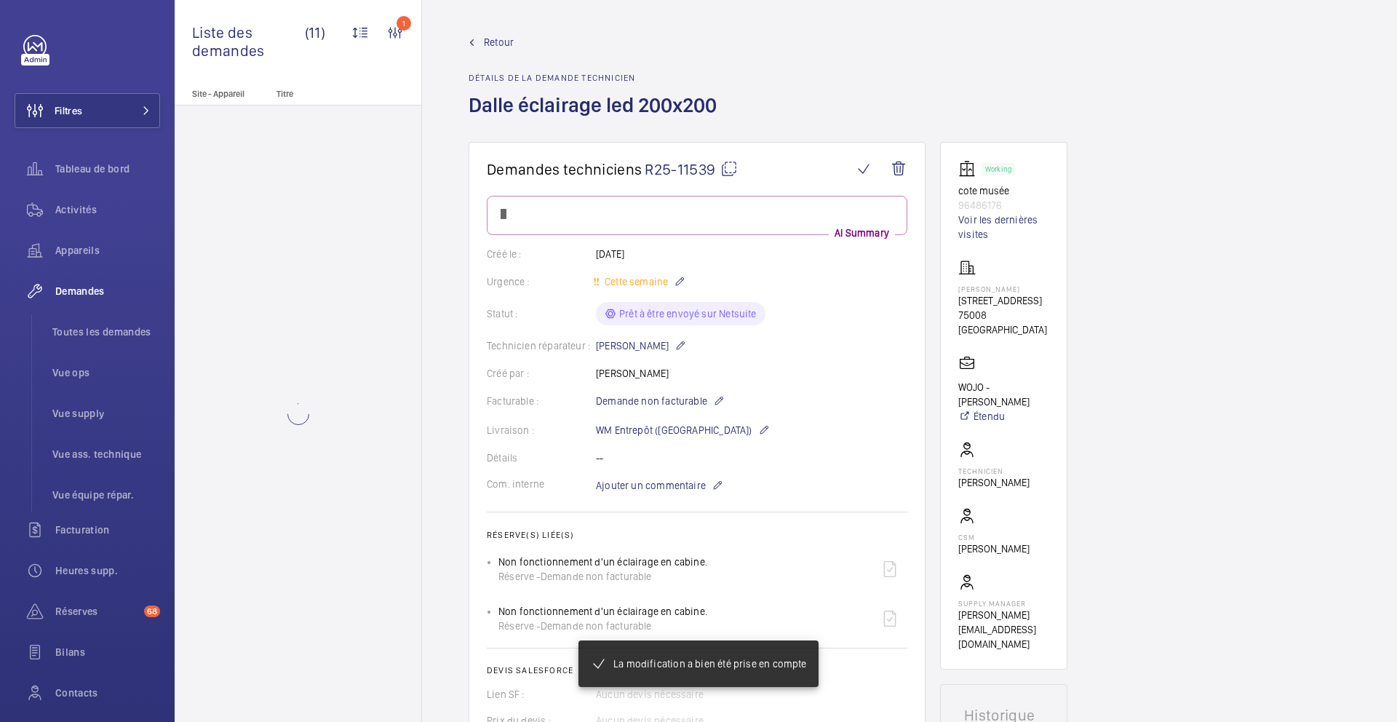
scroll to position [620, 0]
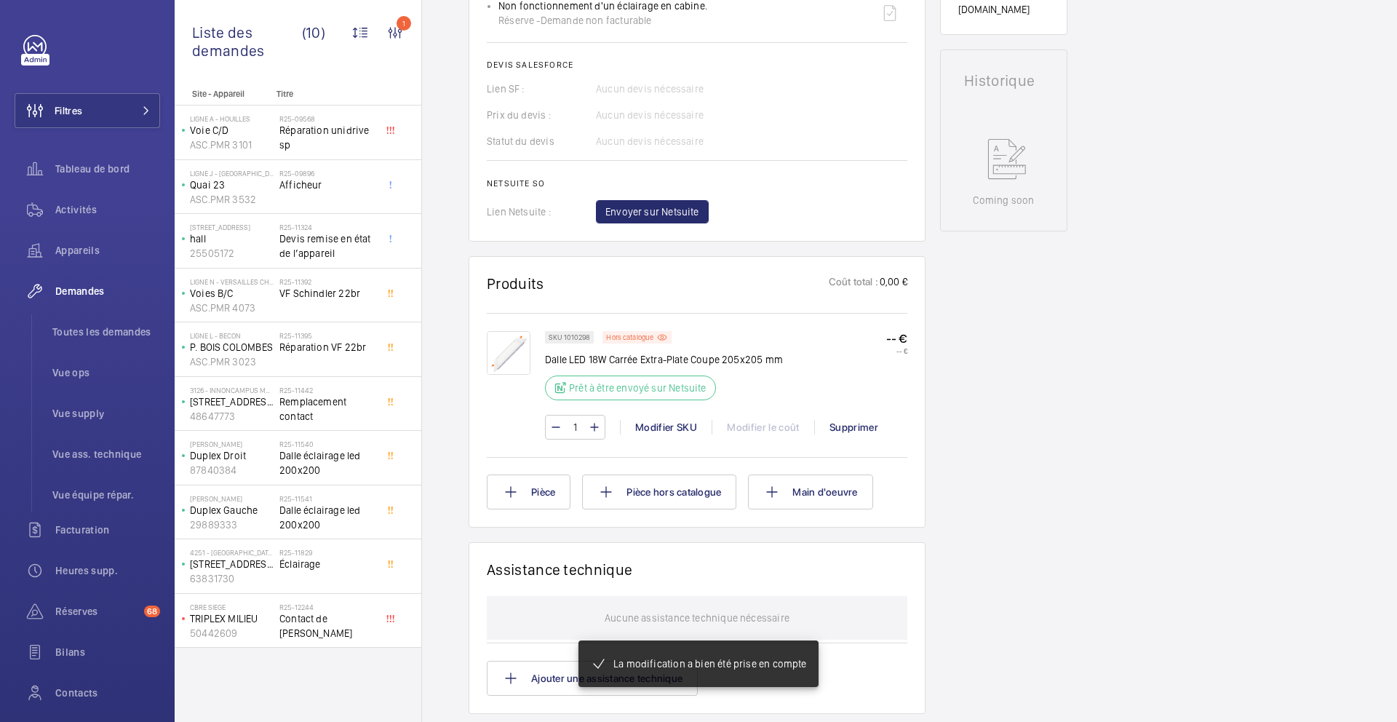
scroll to position [664, 0]
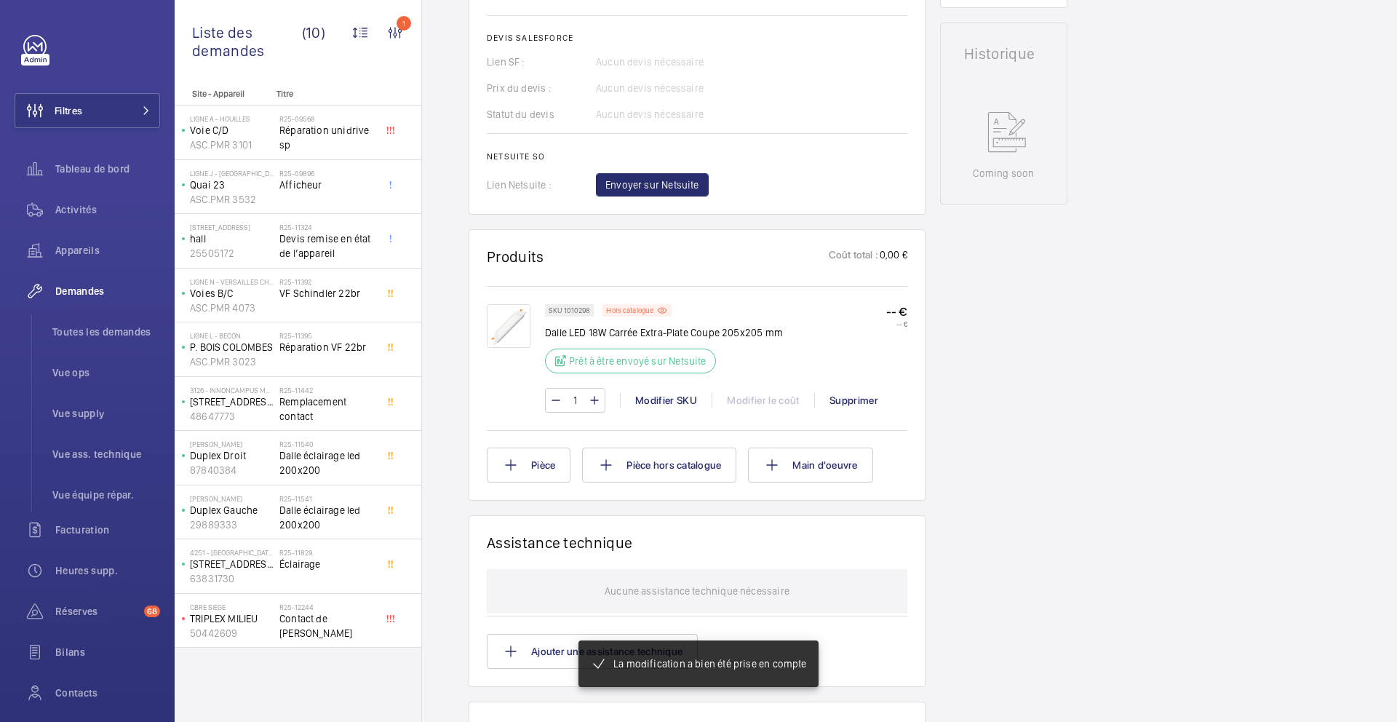
click at [576, 313] on p "SKU 1010298" at bounding box center [569, 310] width 41 height 5
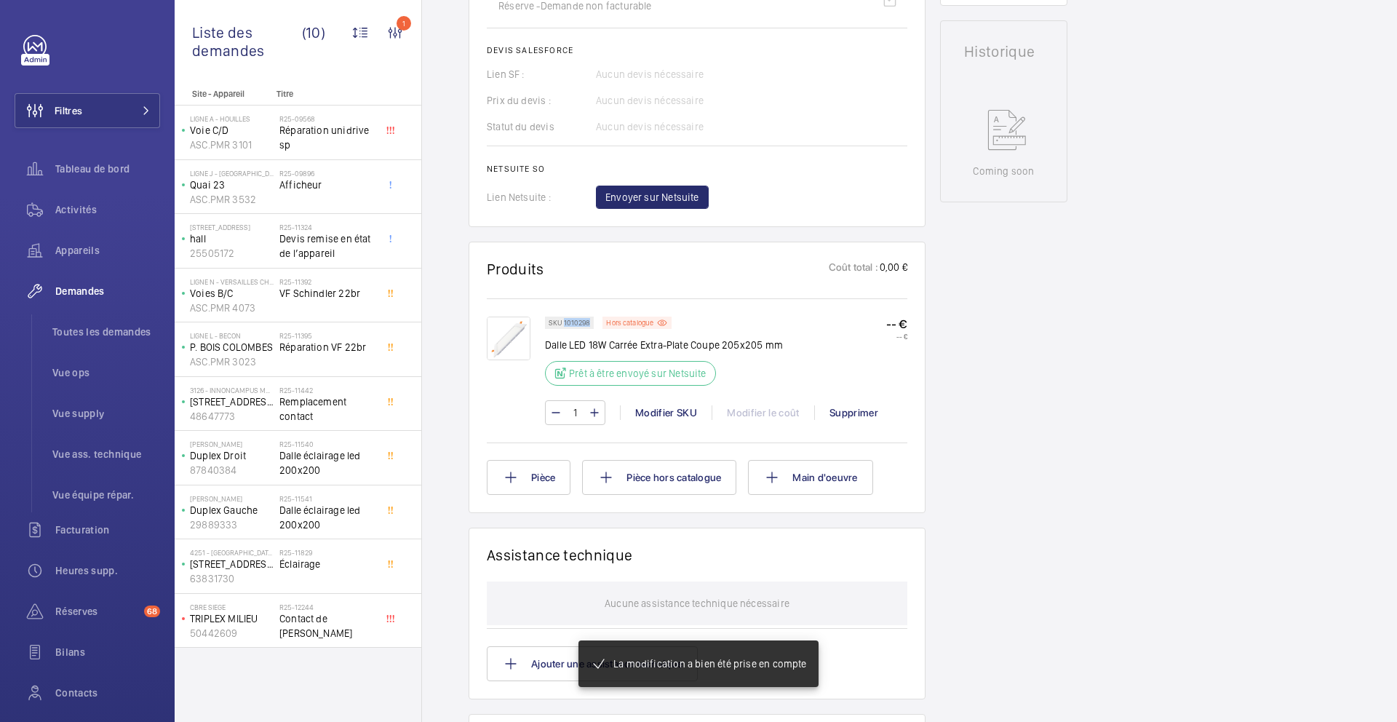
click at [576, 325] on p "SKU 1010298" at bounding box center [569, 322] width 41 height 5
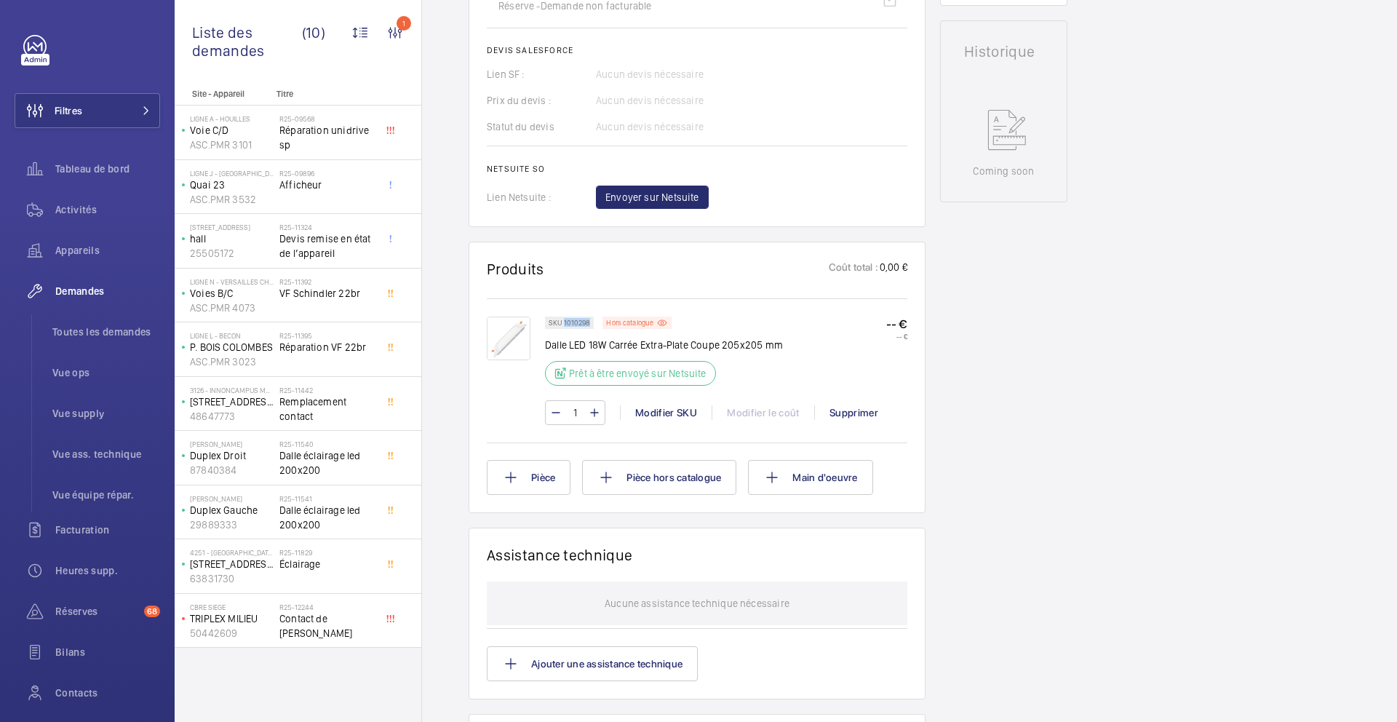
copy p "1010298"
click at [352, 461] on span "Dalle éclairage led 200x200" at bounding box center [327, 462] width 96 height 29
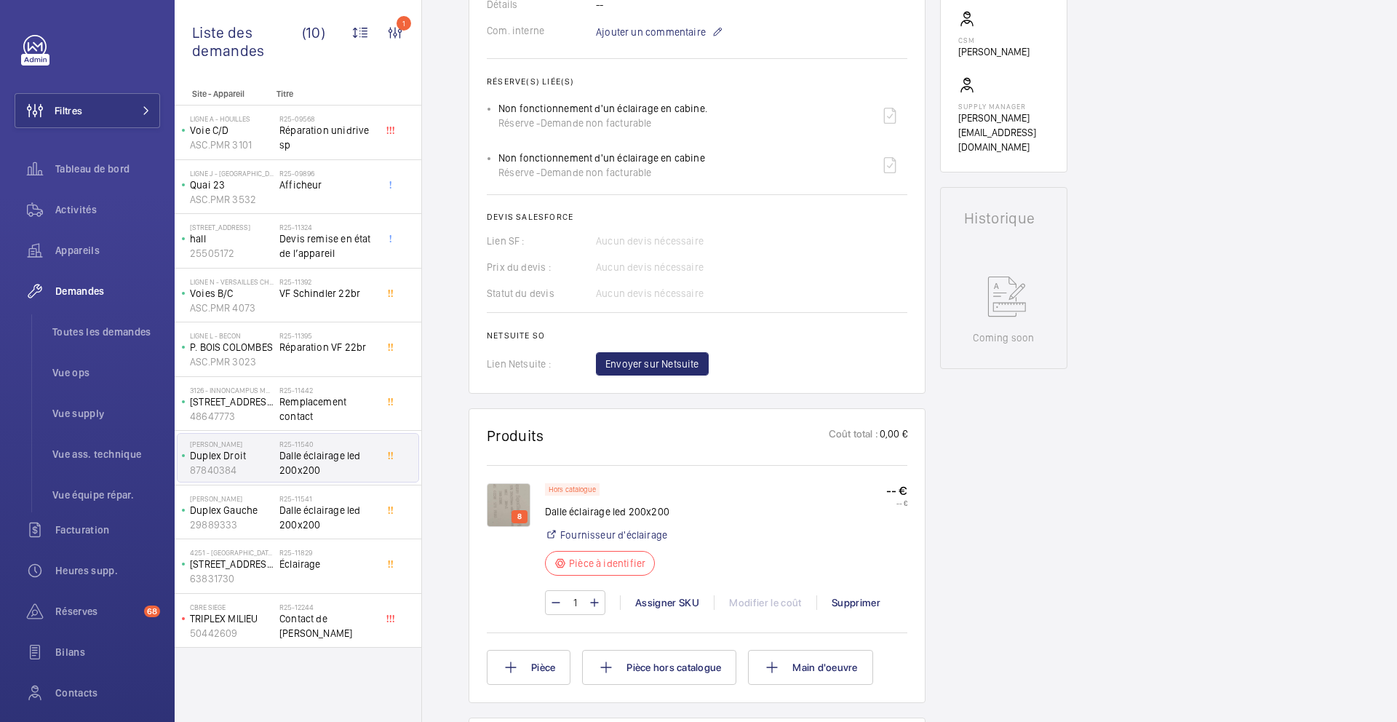
scroll to position [509, 0]
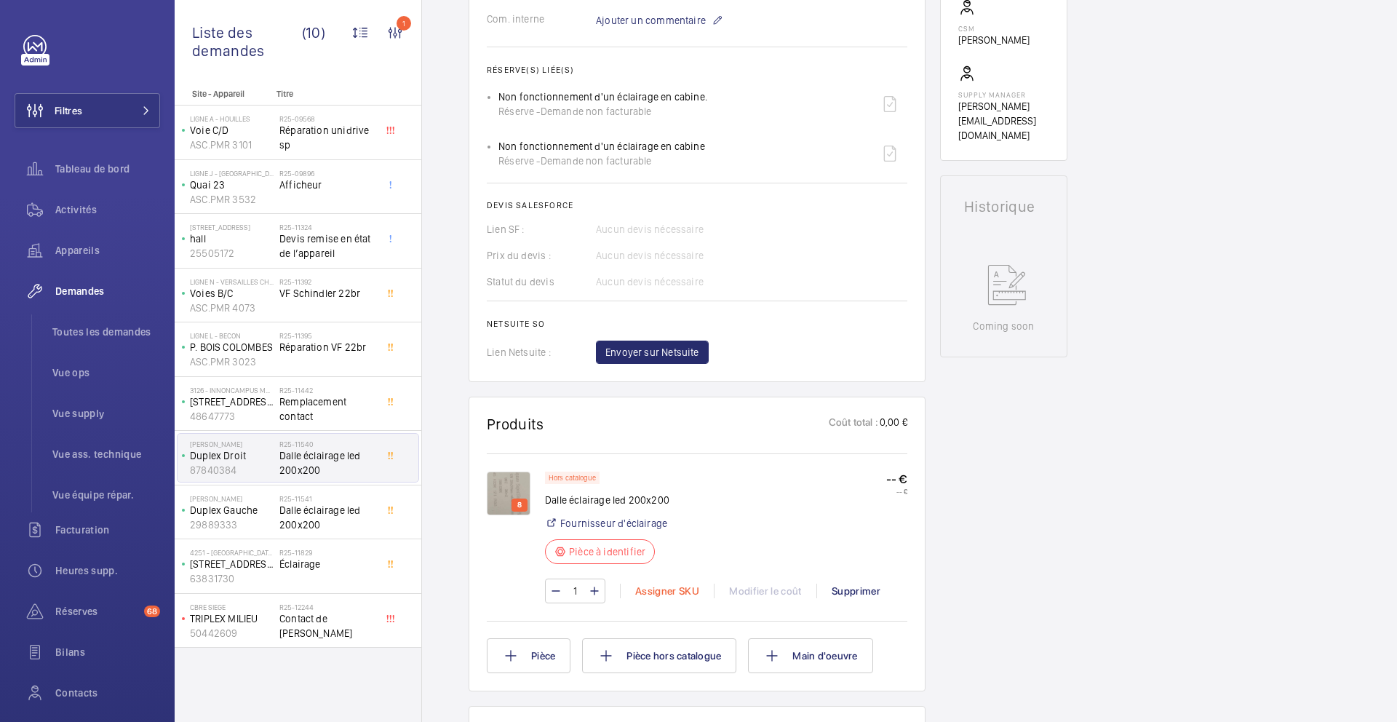
click at [656, 585] on div "Assigner SKU" at bounding box center [667, 591] width 94 height 15
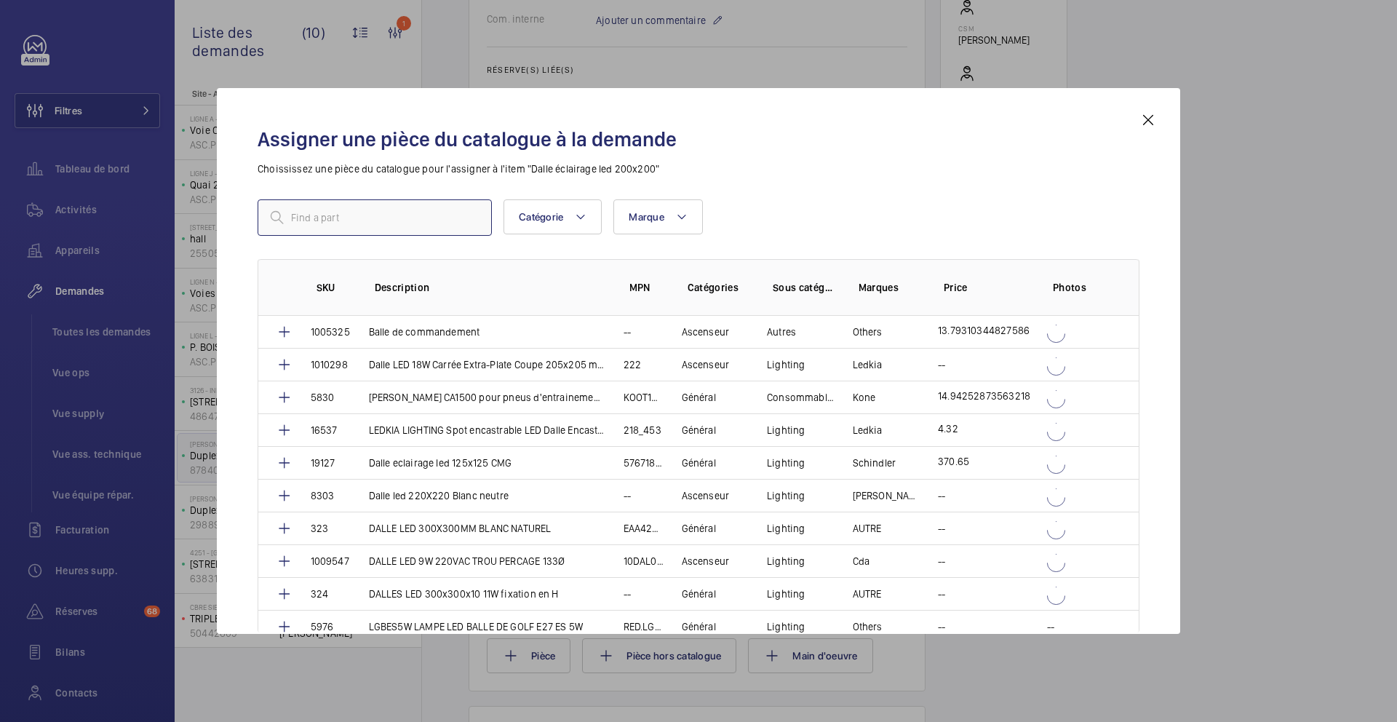
click at [418, 229] on input "text" at bounding box center [375, 217] width 234 height 36
paste input "1010298"
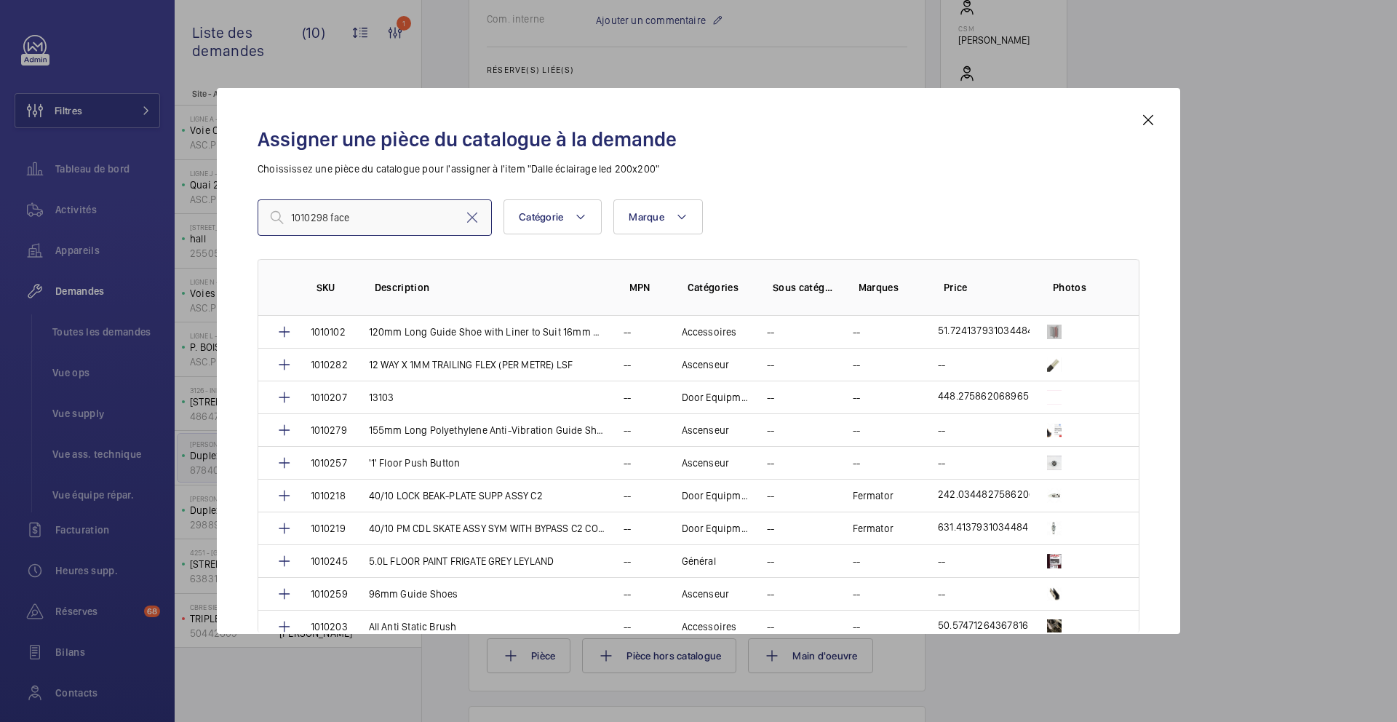
type input "1010298 face"
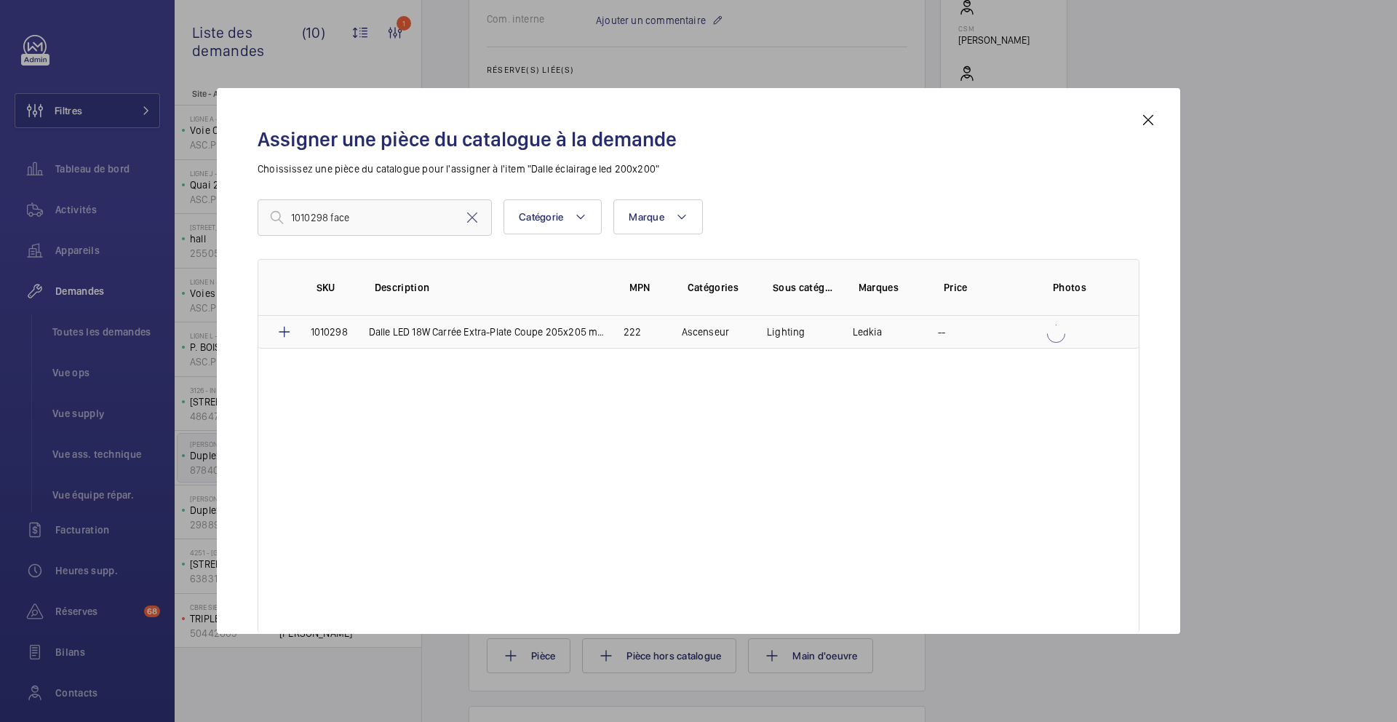
click at [530, 348] on td "Dalle LED 18W Carrée Extra-Plate Coupe 205x205 mm" at bounding box center [478, 332] width 255 height 33
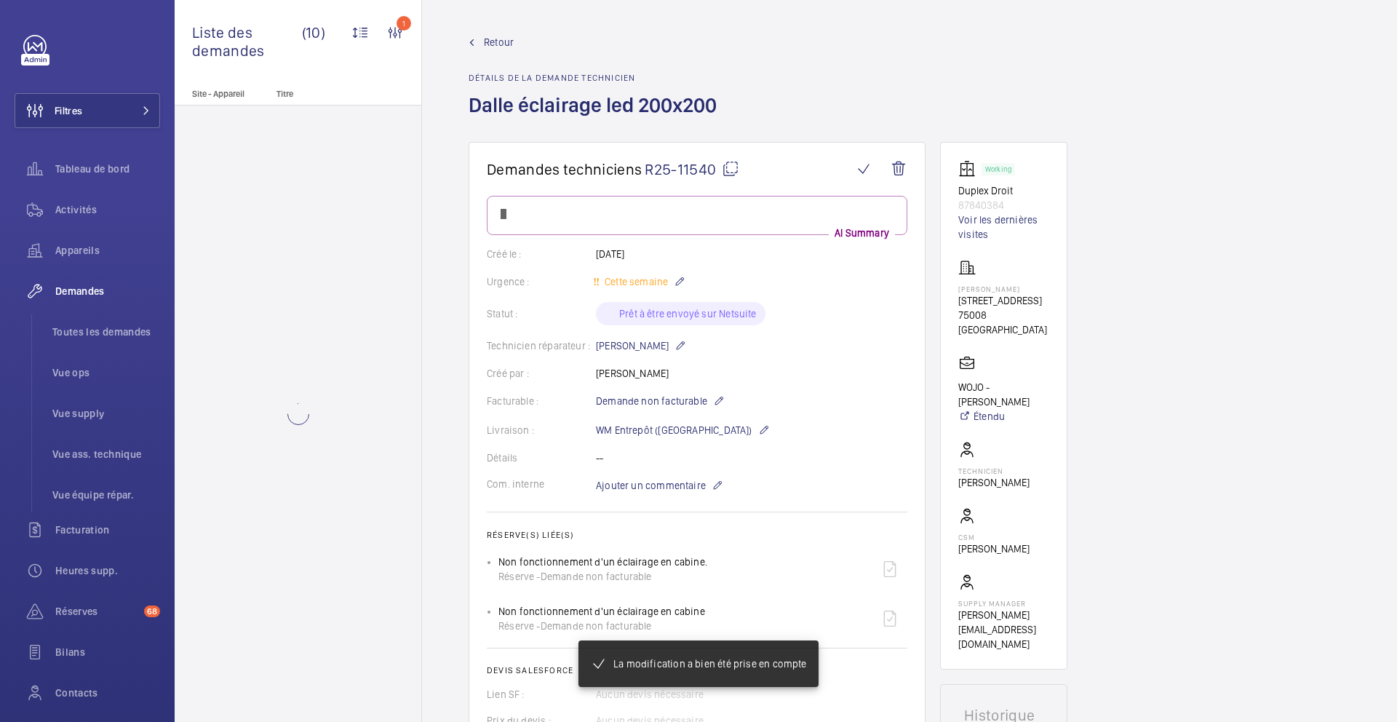
scroll to position [509, 0]
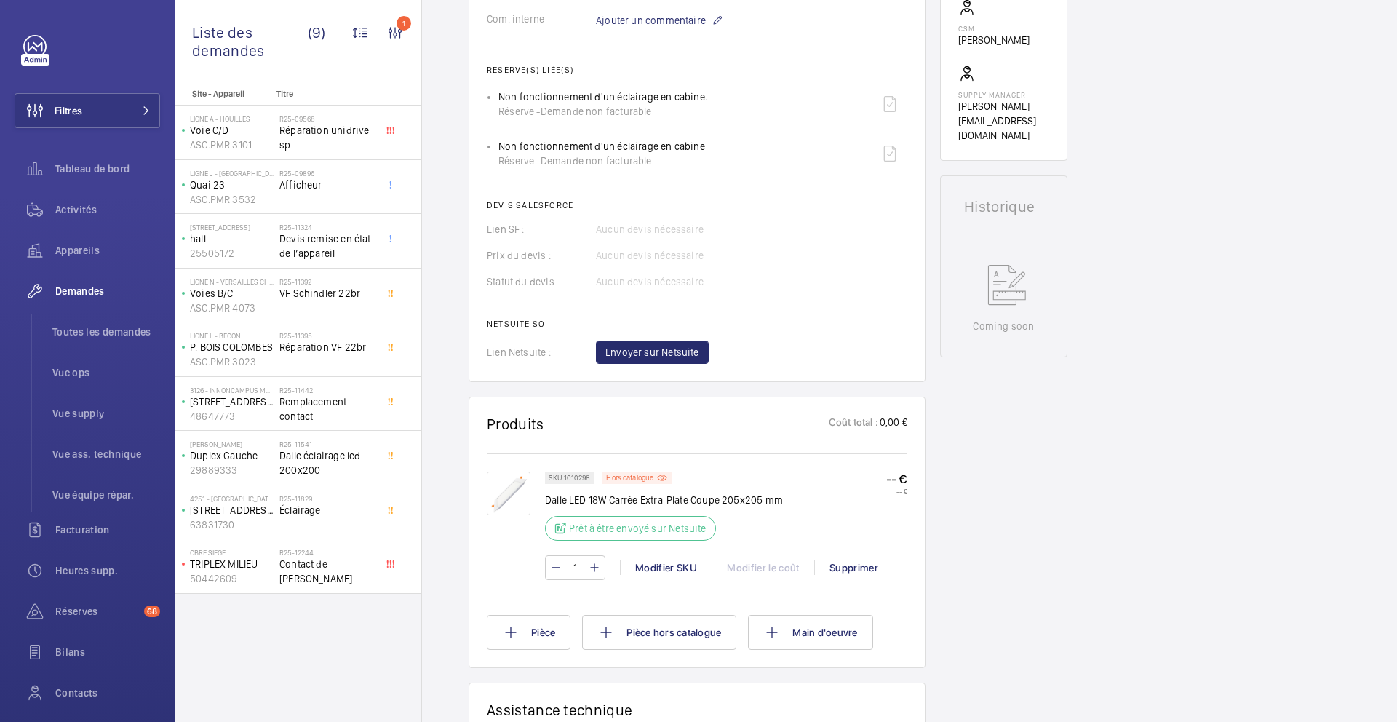
scroll to position [552, 0]
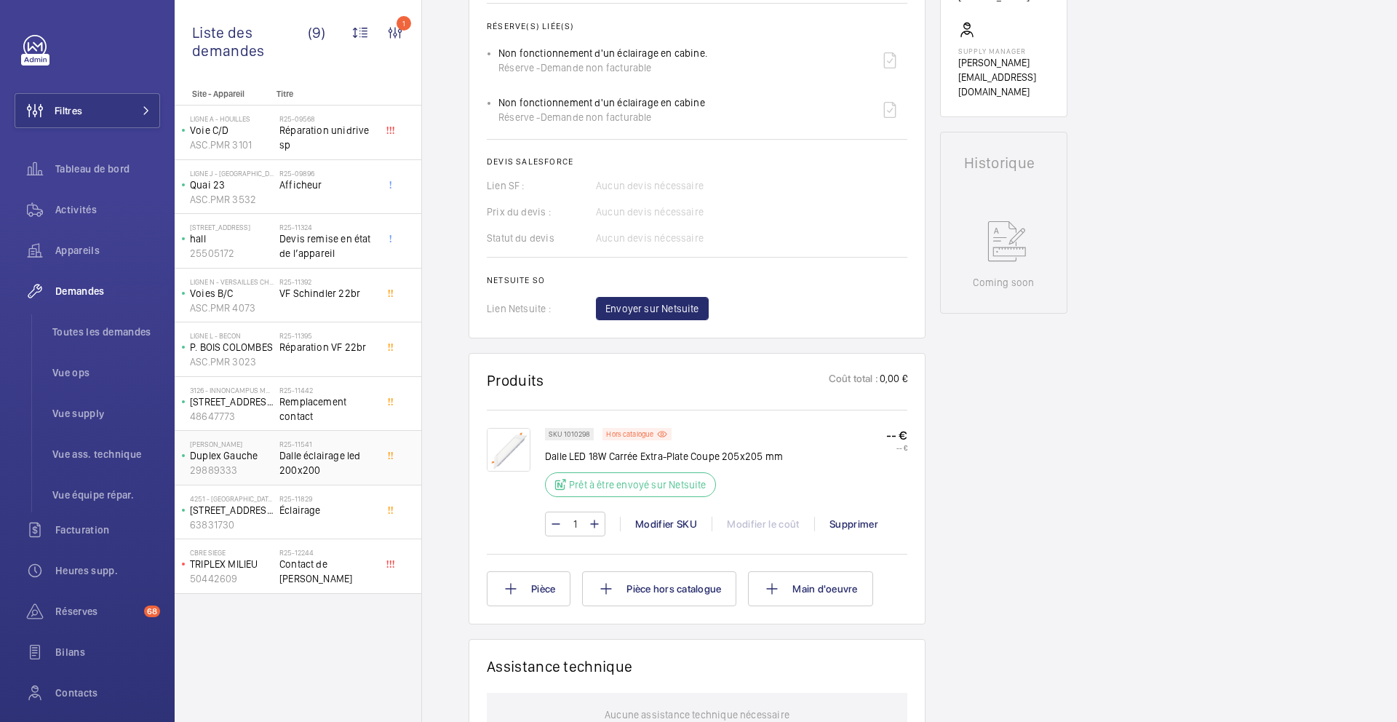
click at [338, 472] on span "Dalle éclairage led 200x200" at bounding box center [327, 462] width 96 height 29
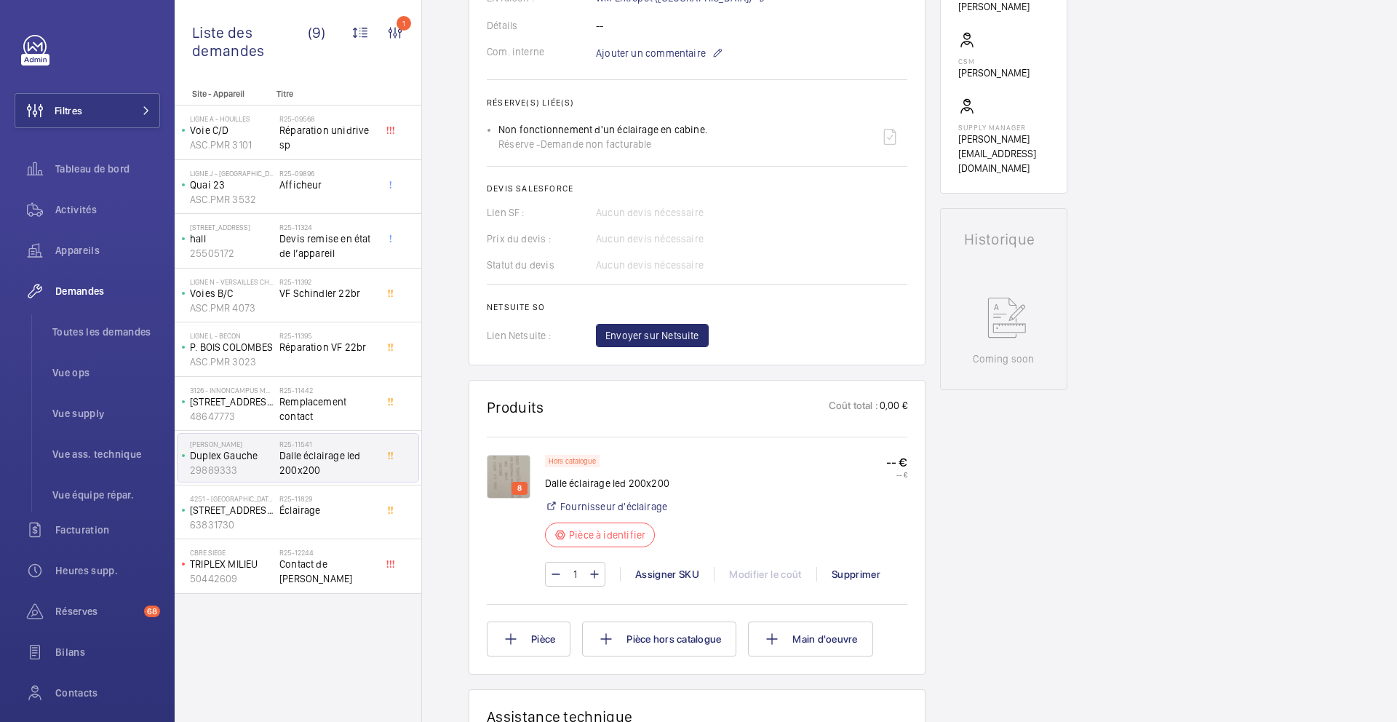
scroll to position [490, 0]
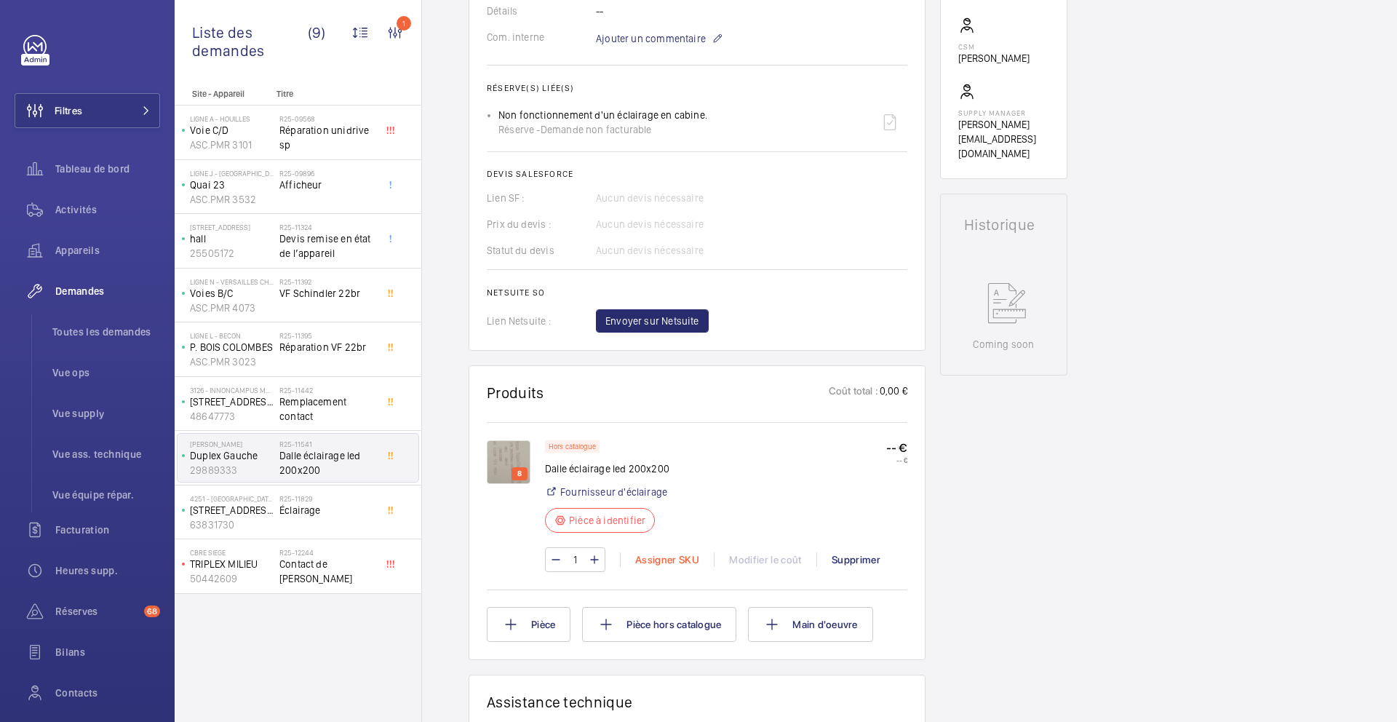
click at [665, 560] on div "Assigner SKU" at bounding box center [667, 559] width 94 height 15
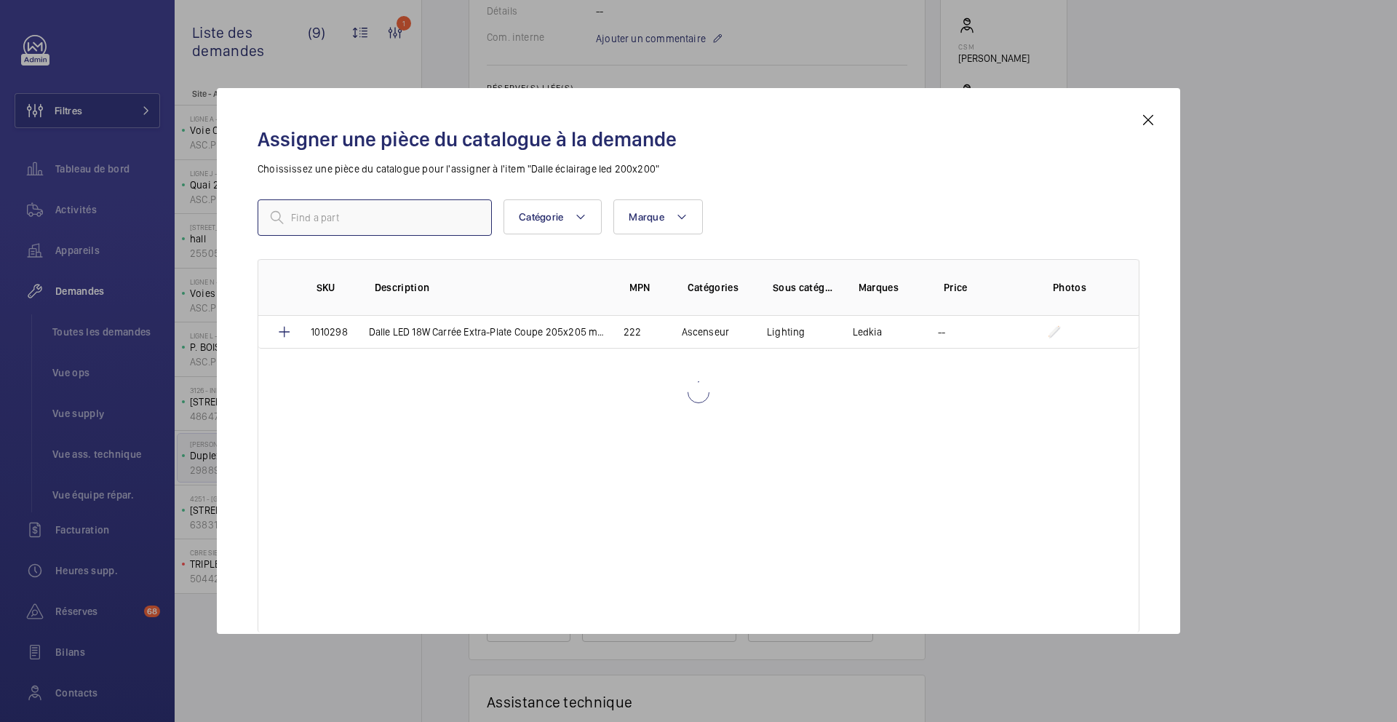
click at [423, 218] on input "text" at bounding box center [375, 217] width 234 height 36
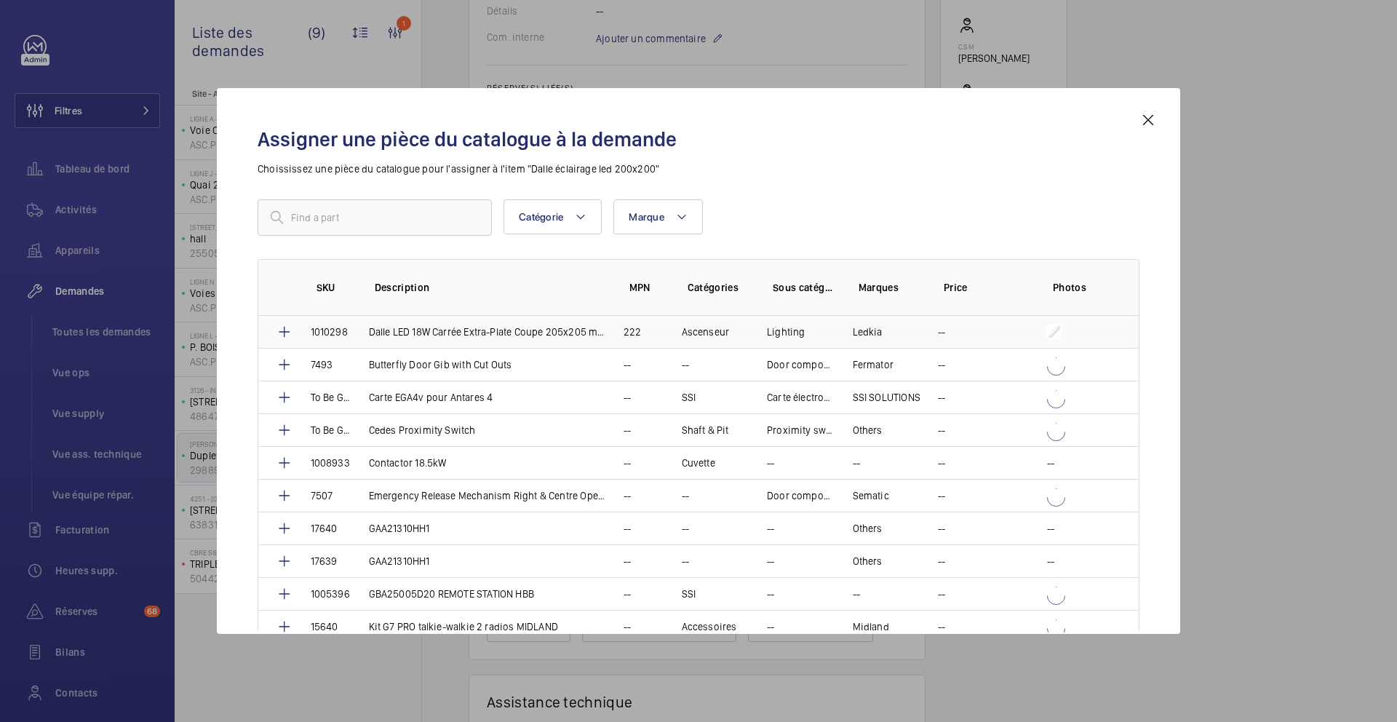
click at [421, 317] on td "Dalle LED 18W Carrée Extra-Plate Coupe 205x205 mm" at bounding box center [478, 332] width 255 height 32
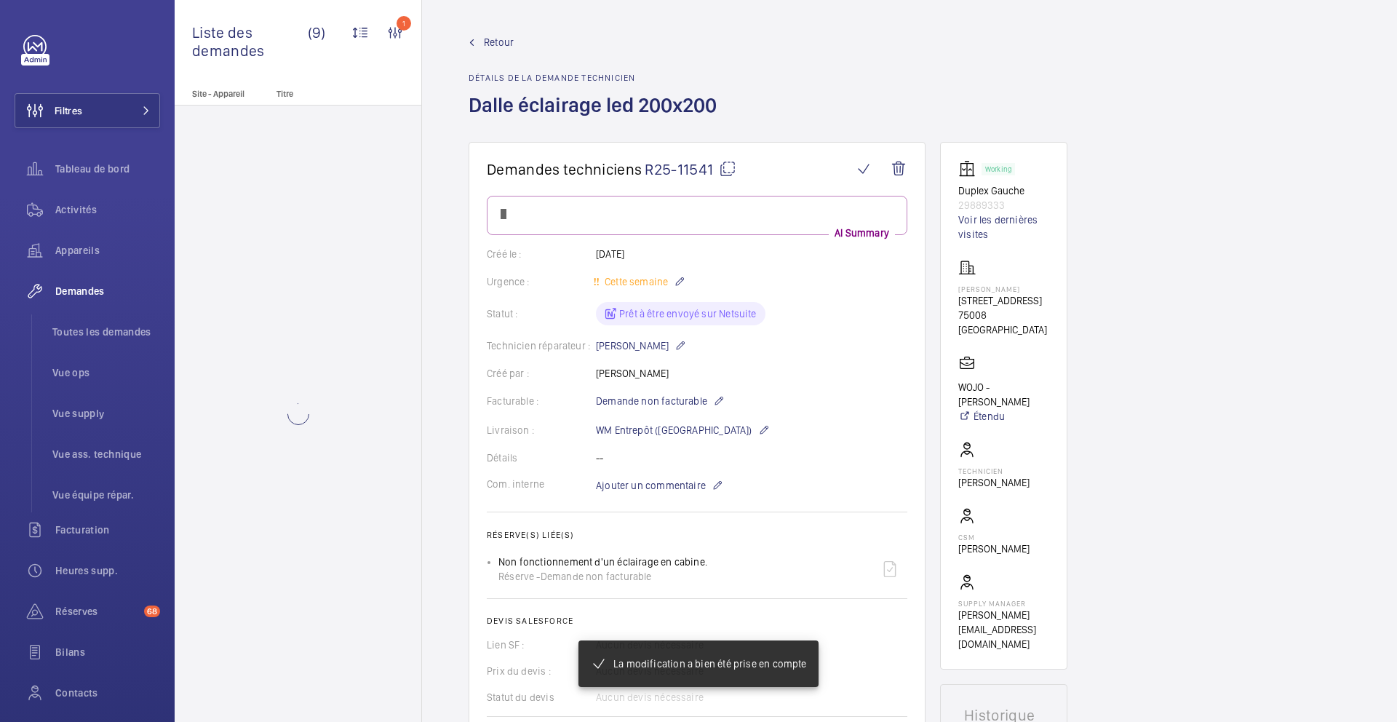
scroll to position [490, 0]
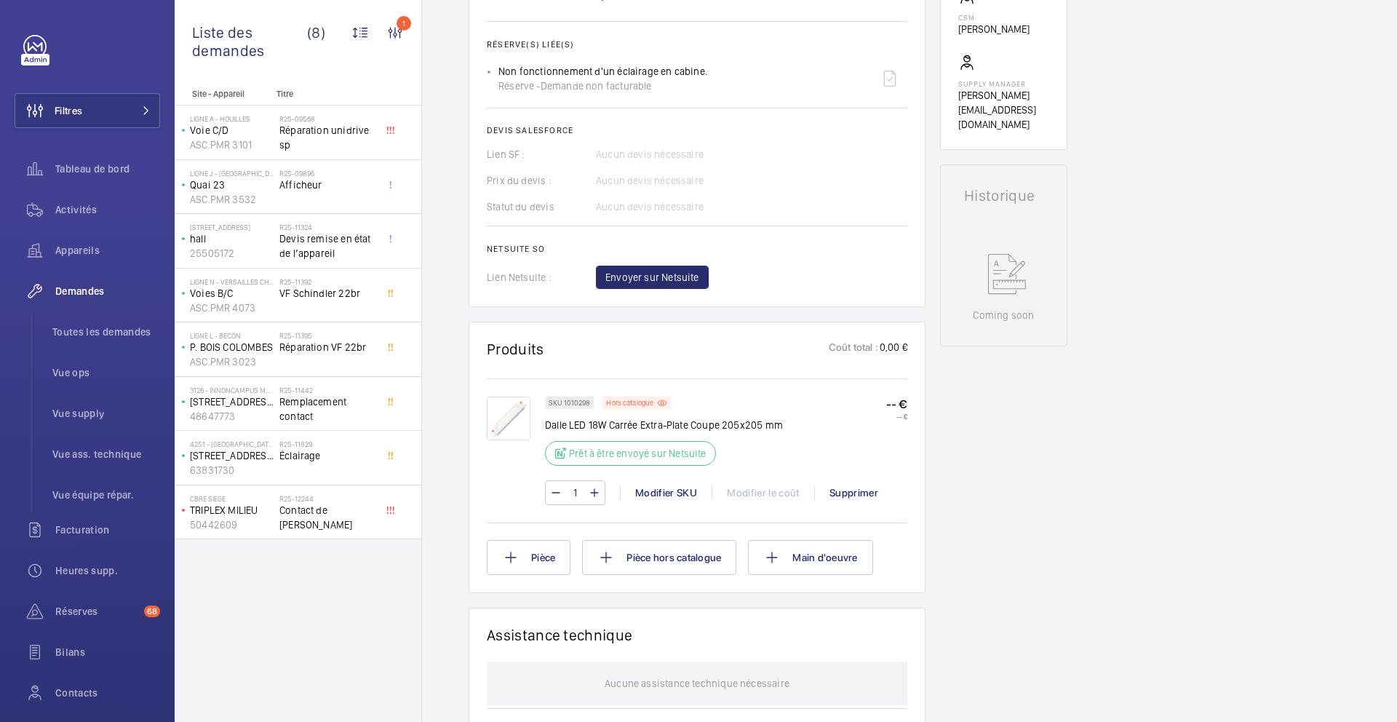
scroll to position [534, 0]
click at [103, 344] on li "Toutes les demandes" at bounding box center [100, 331] width 119 height 35
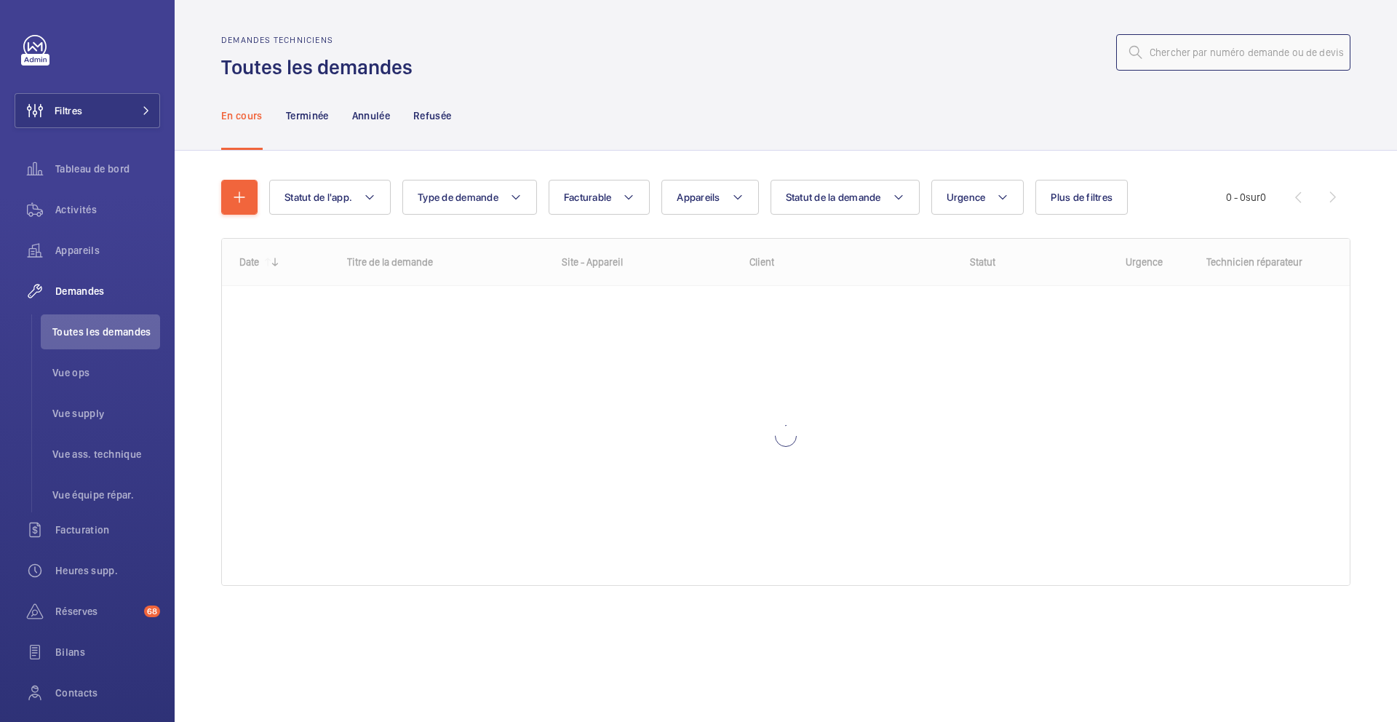
click at [1165, 61] on input "text" at bounding box center [1233, 52] width 234 height 36
paste input "R25-12409)"
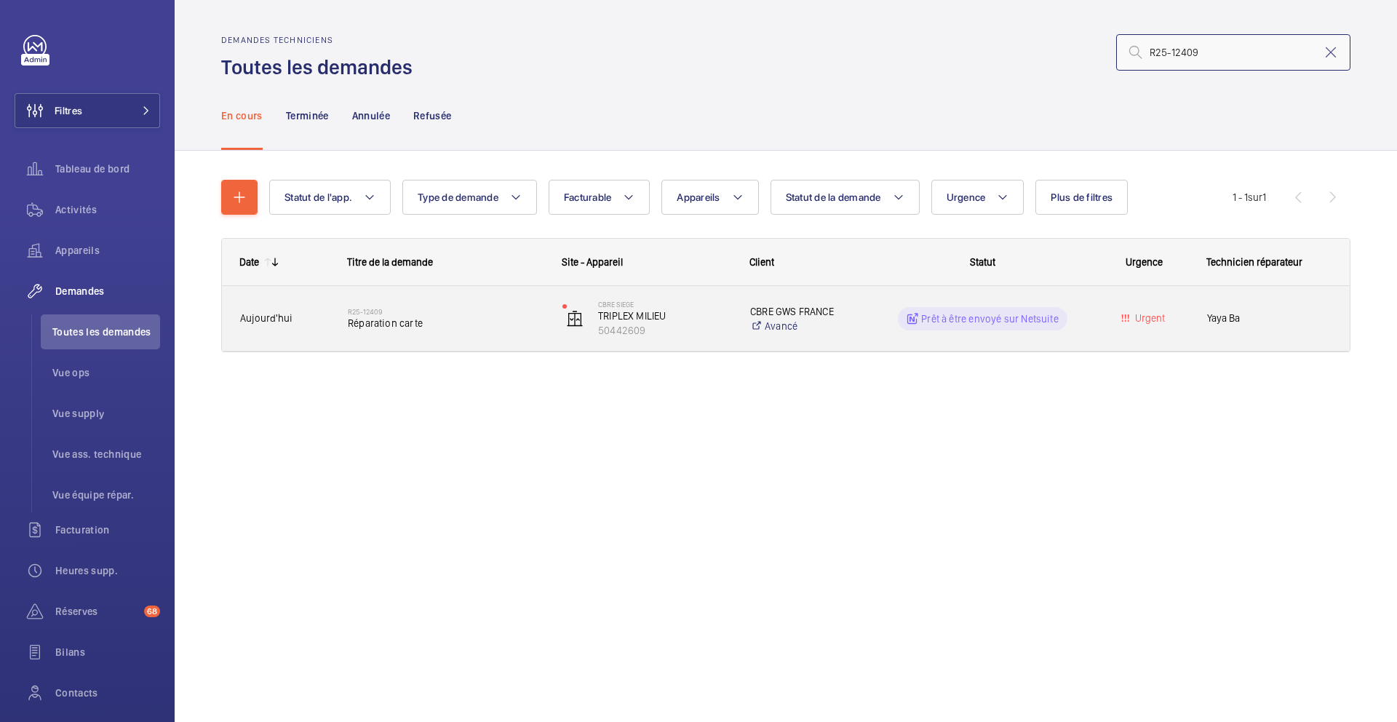
type input "R25-12409"
click at [490, 330] on div "R25-12409 Réparation carte" at bounding box center [446, 319] width 196 height 42
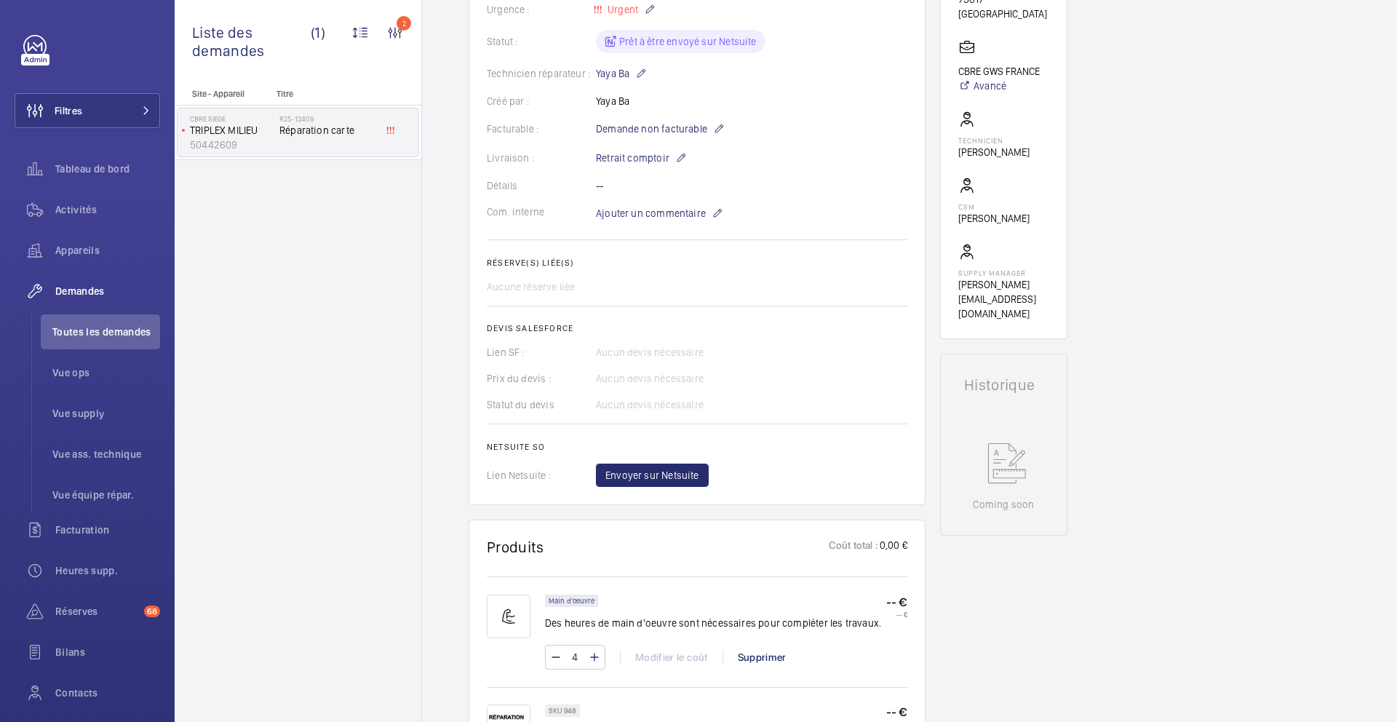
scroll to position [249, 0]
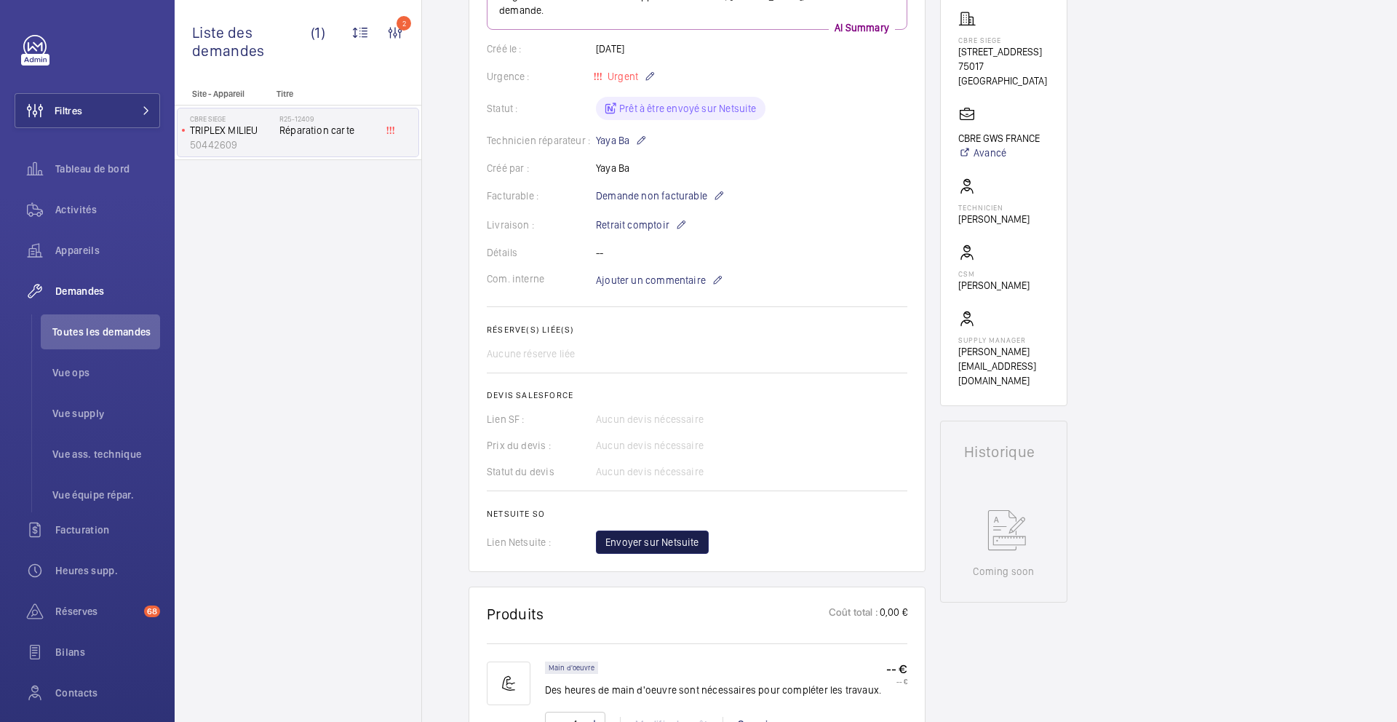
click at [647, 546] on span "Envoyer sur Netsuite" at bounding box center [652, 542] width 94 height 15
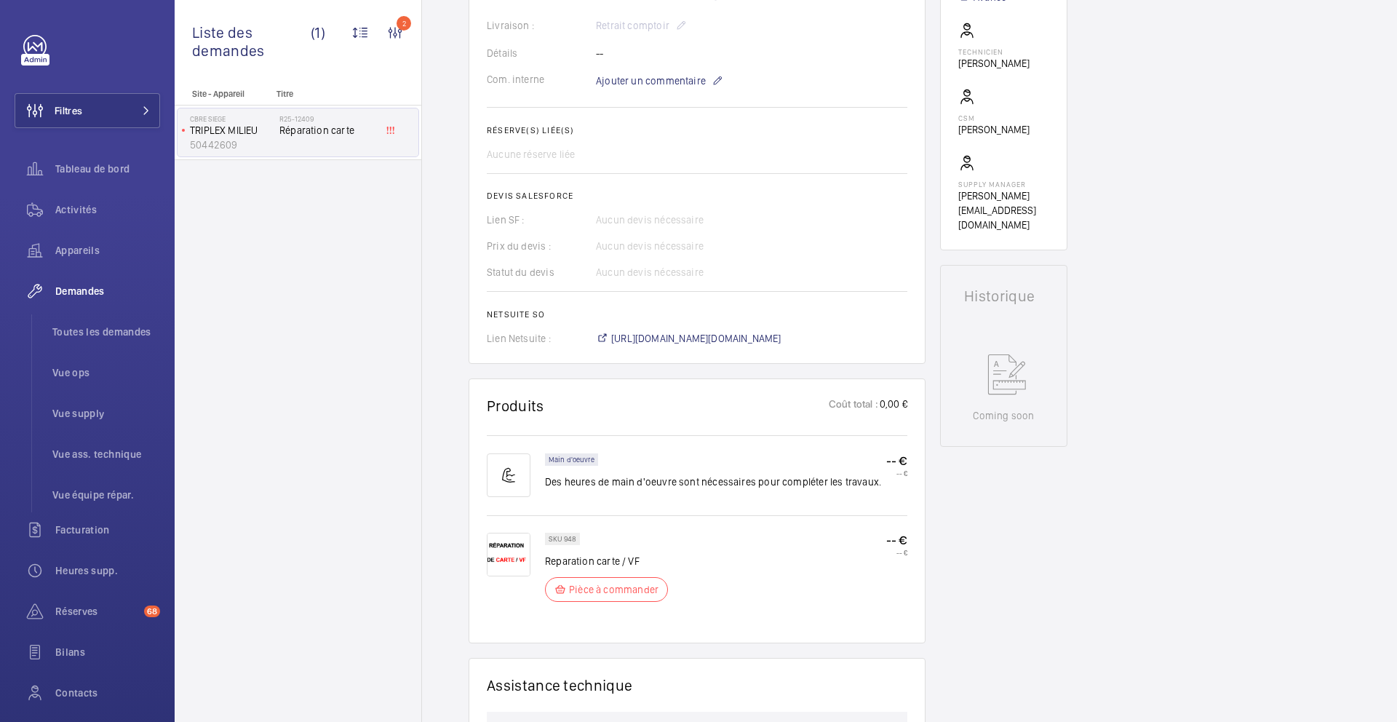
scroll to position [434, 0]
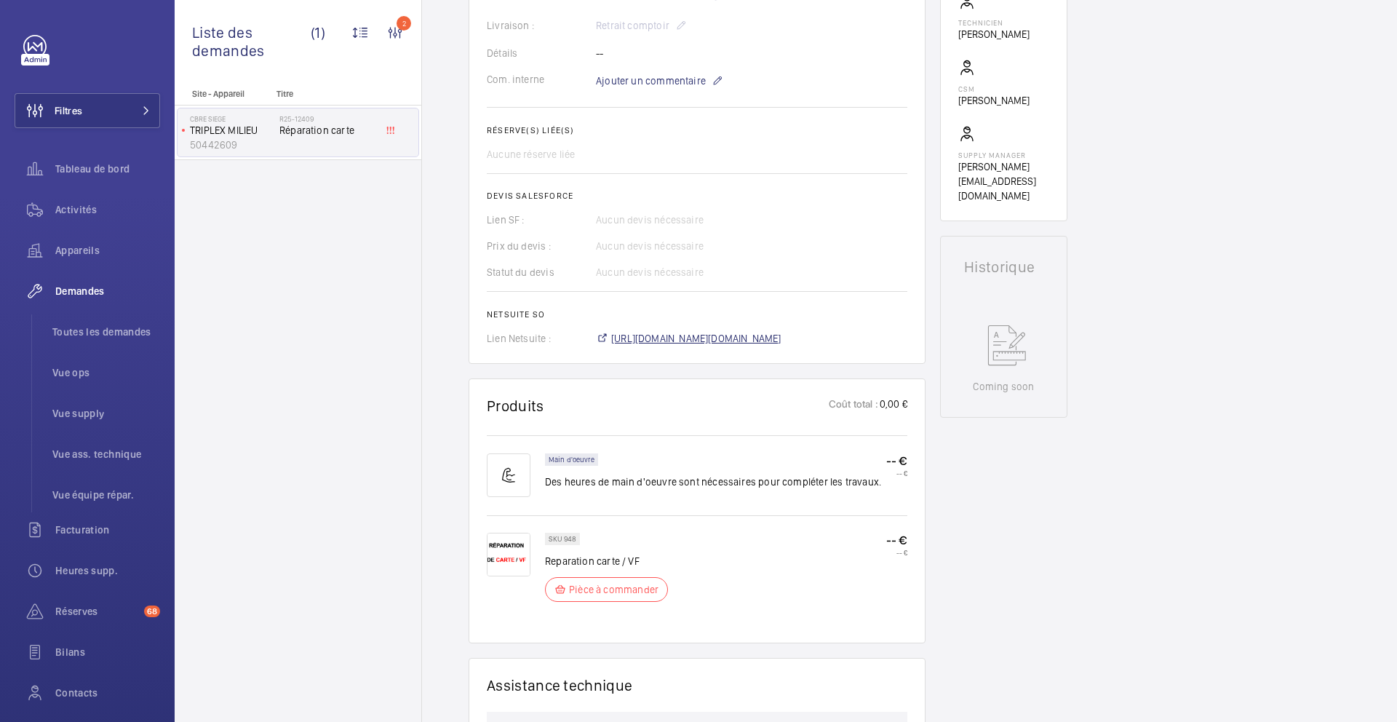
click at [758, 338] on span "https://6461500.app.netsuite.com/app/accounting/transactions/salesord.nl?id=301…" at bounding box center [696, 338] width 170 height 15
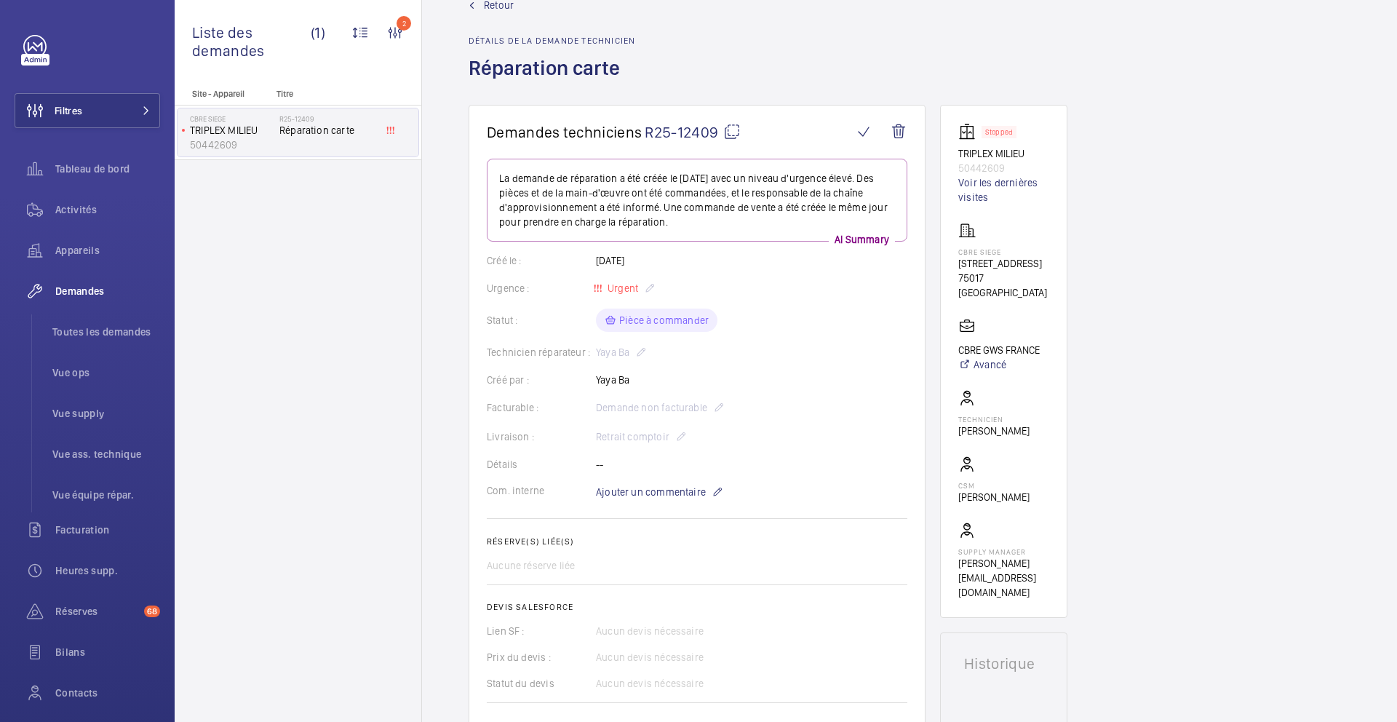
scroll to position [0, 0]
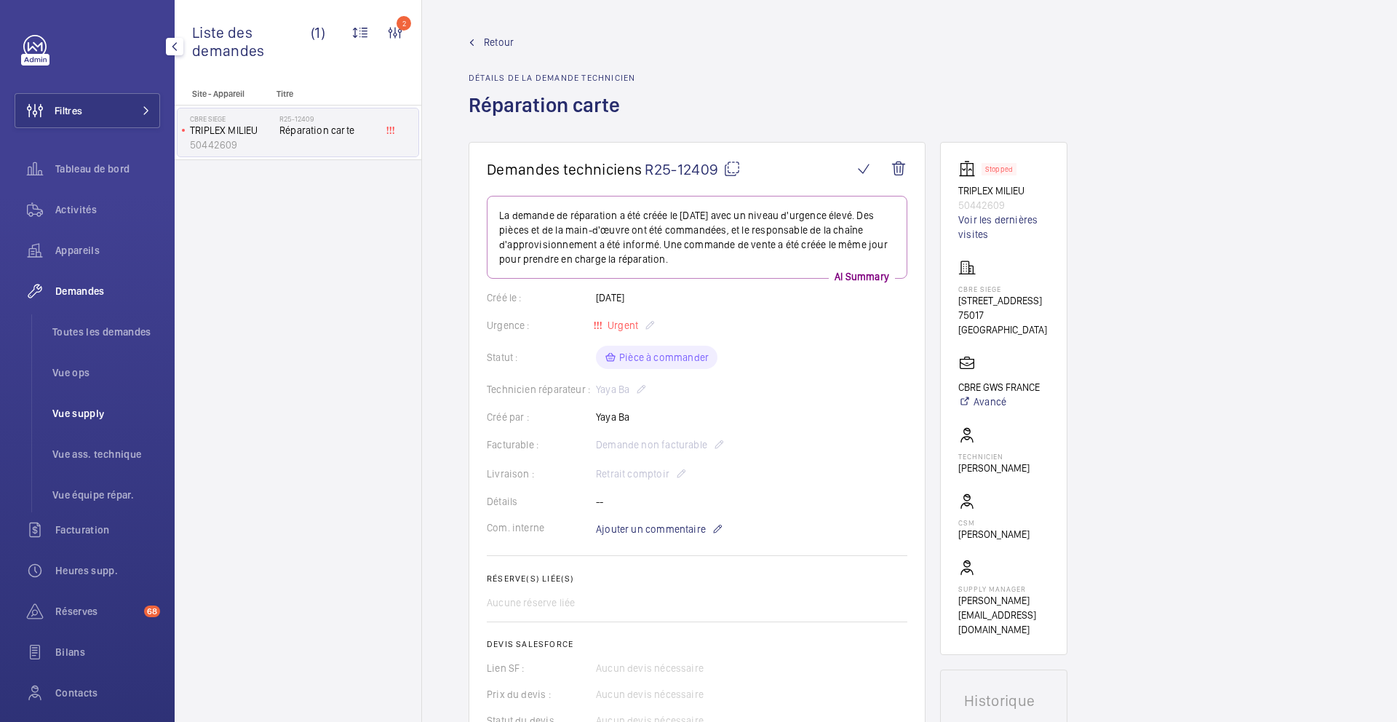
click at [65, 426] on li "Vue supply" at bounding box center [100, 413] width 119 height 35
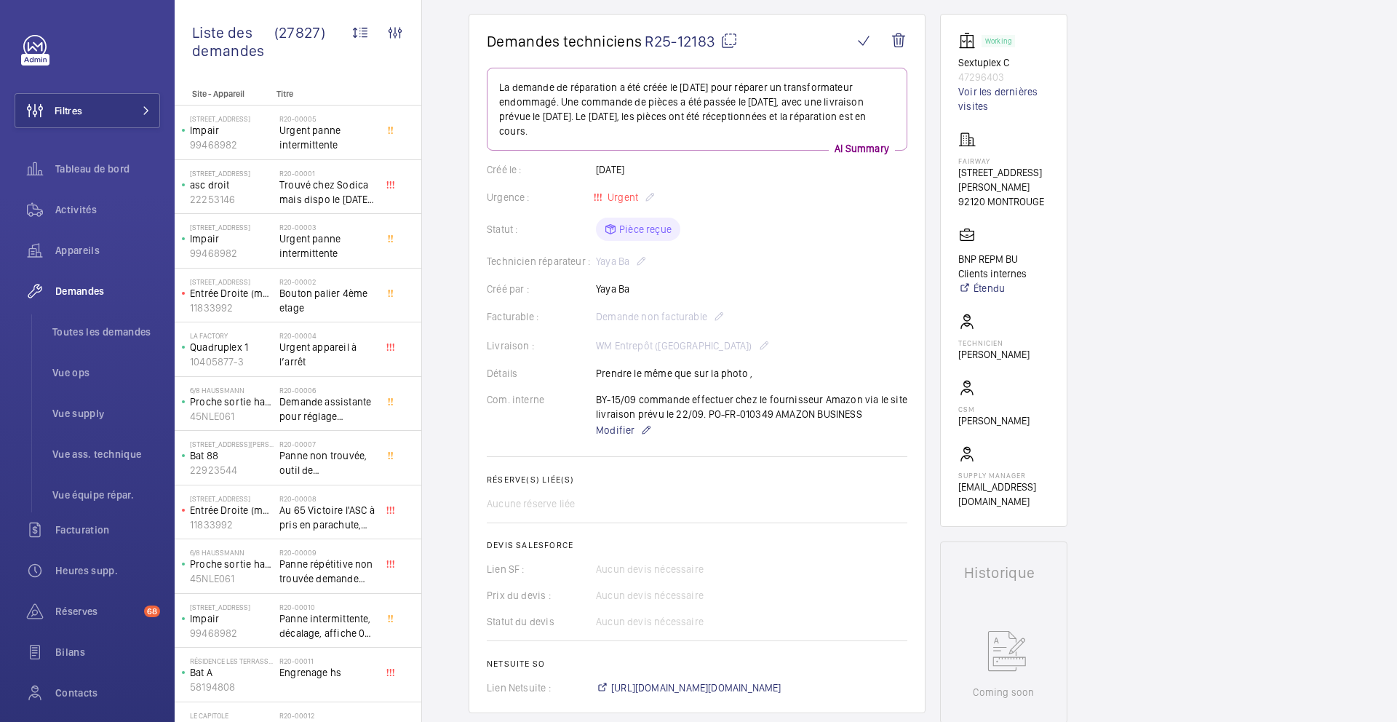
scroll to position [156, 0]
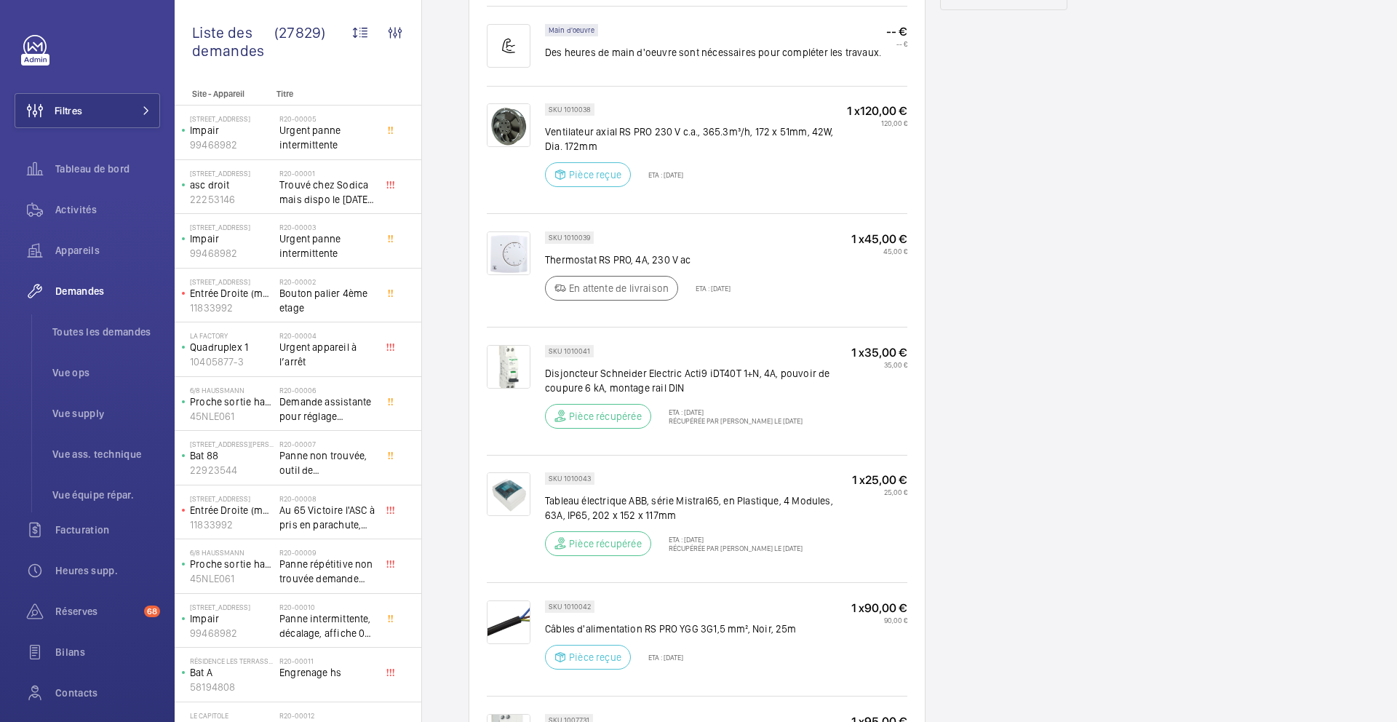
scroll to position [910, 0]
